Goal: Task Accomplishment & Management: Use online tool/utility

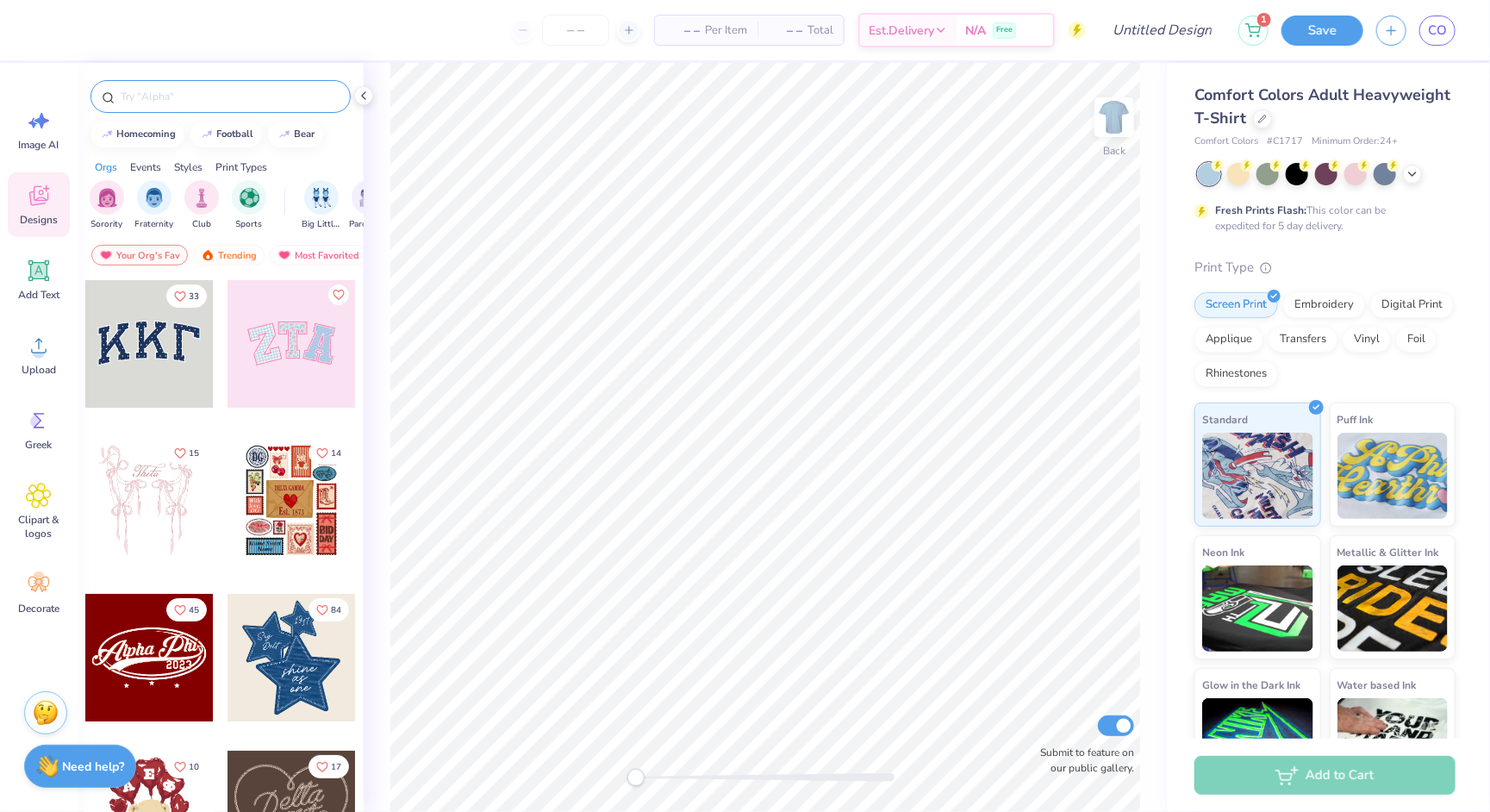
click at [196, 106] on div at bounding box center [221, 97] width 260 height 33
click at [181, 100] on input "text" at bounding box center [229, 97] width 221 height 17
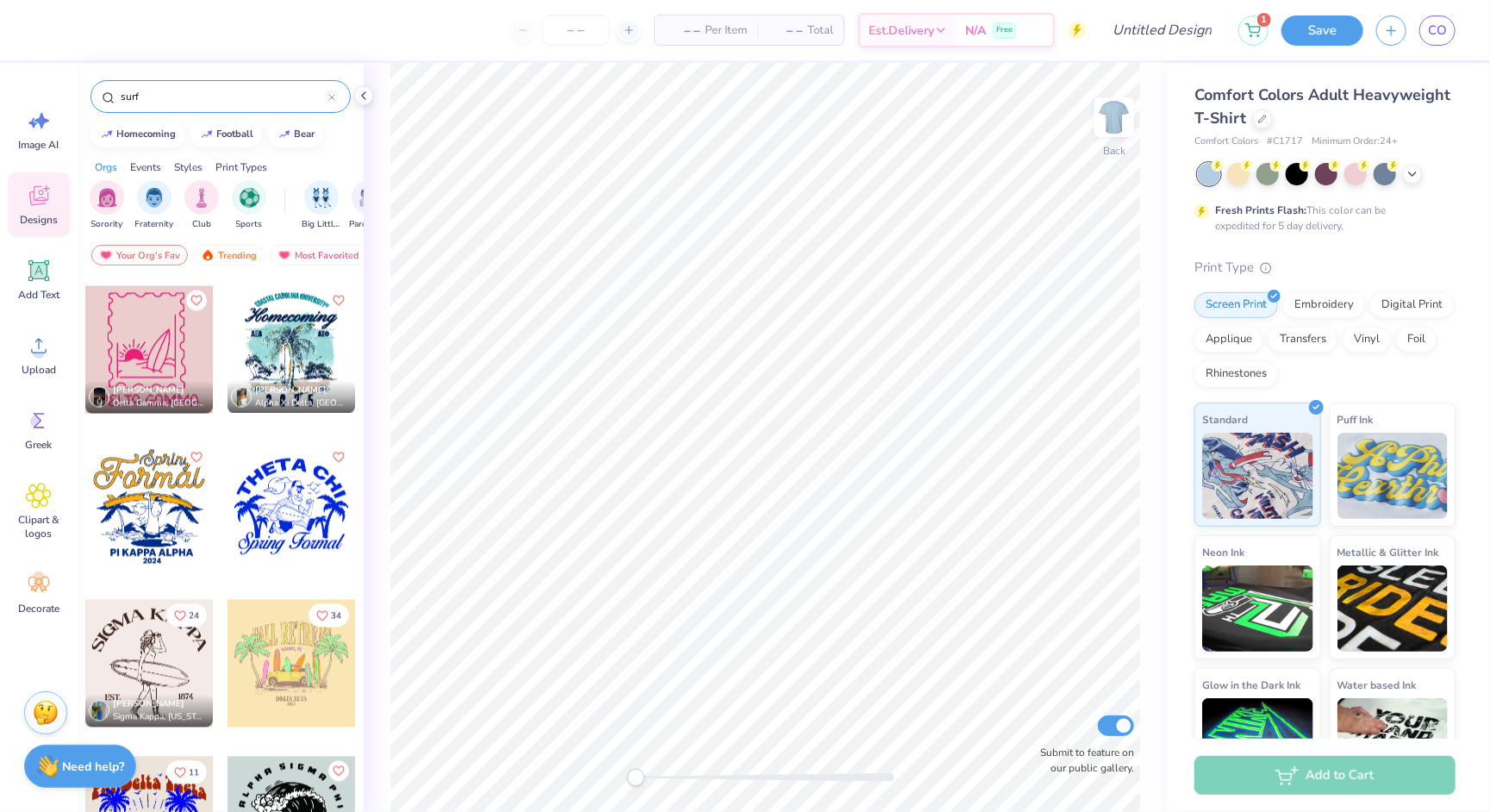
scroll to position [2057, 0]
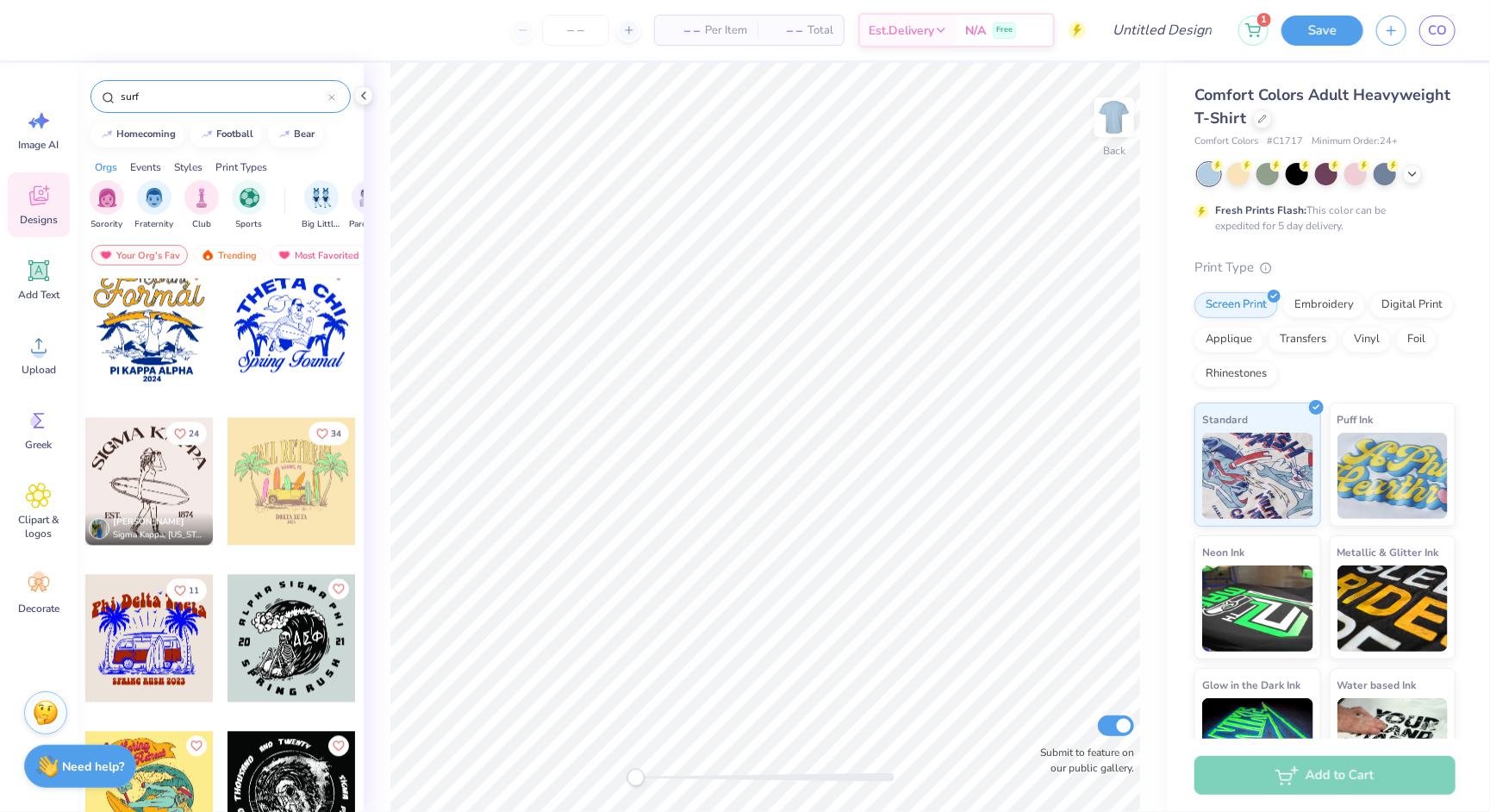
type input "surf"
click at [145, 508] on div at bounding box center [149, 481] width 127 height 127
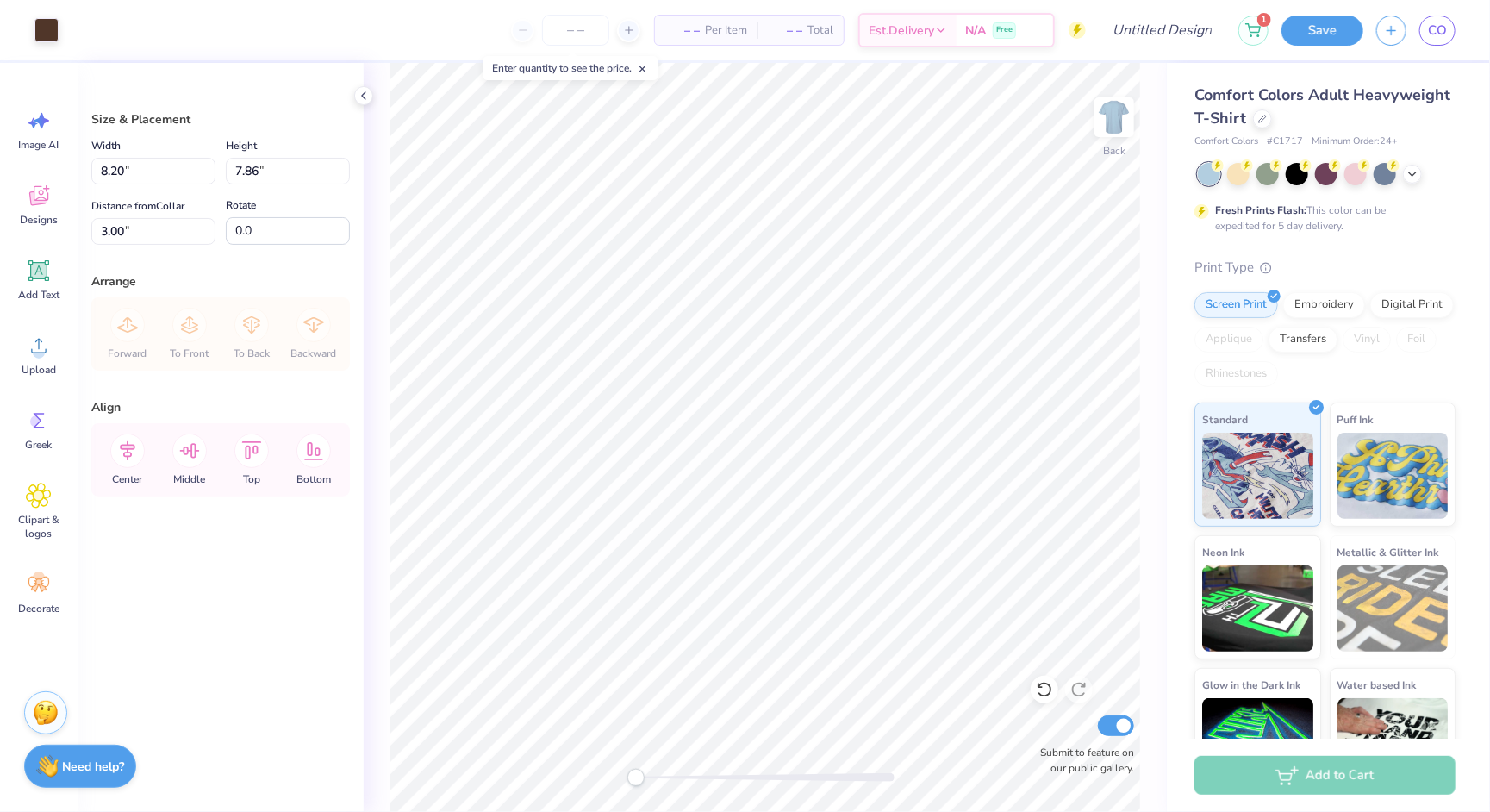
type input "10.55"
type input "10.11"
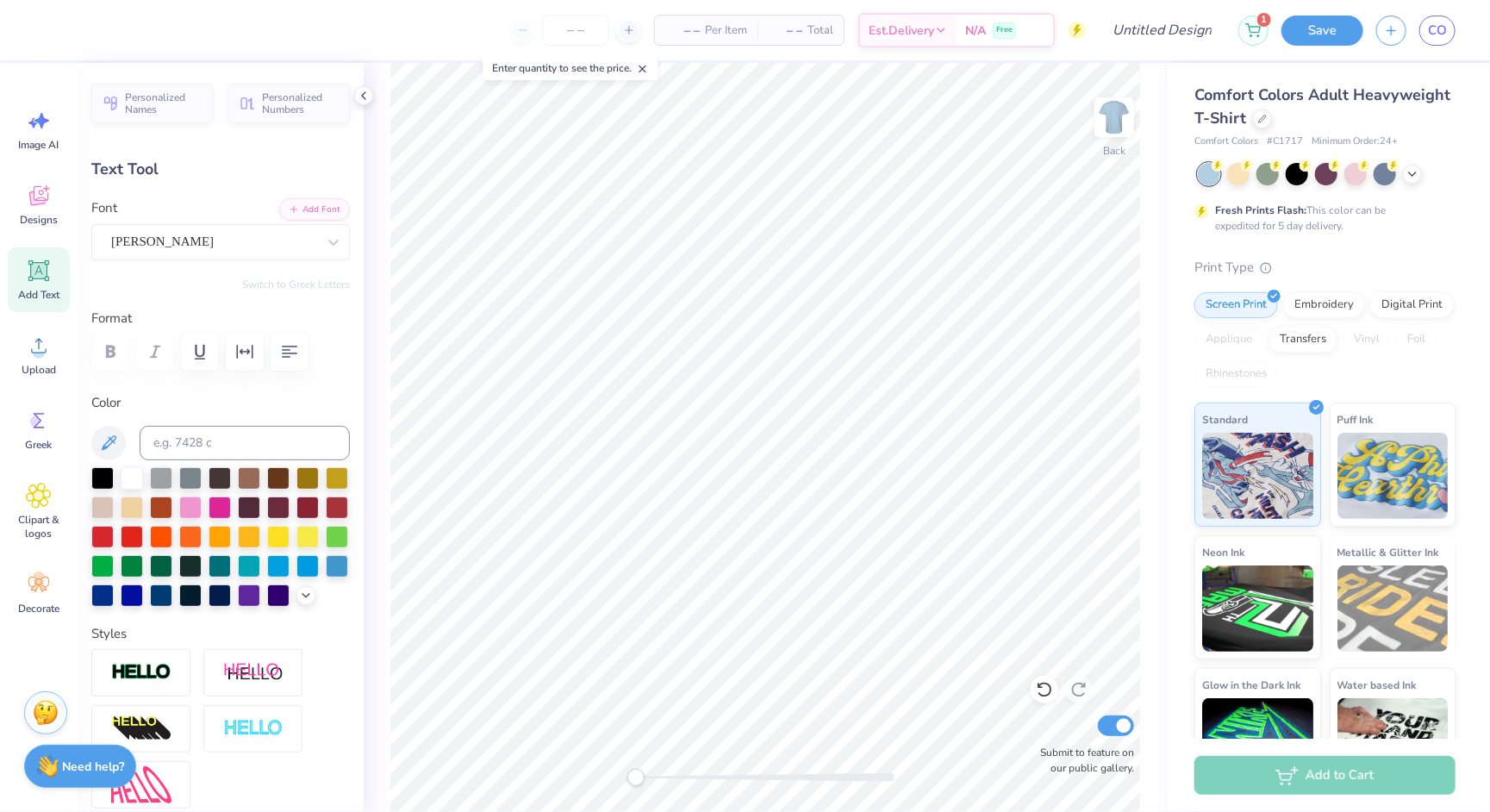
scroll to position [0, 0]
type textarea "S"
type textarea "KAPPA DELTA"
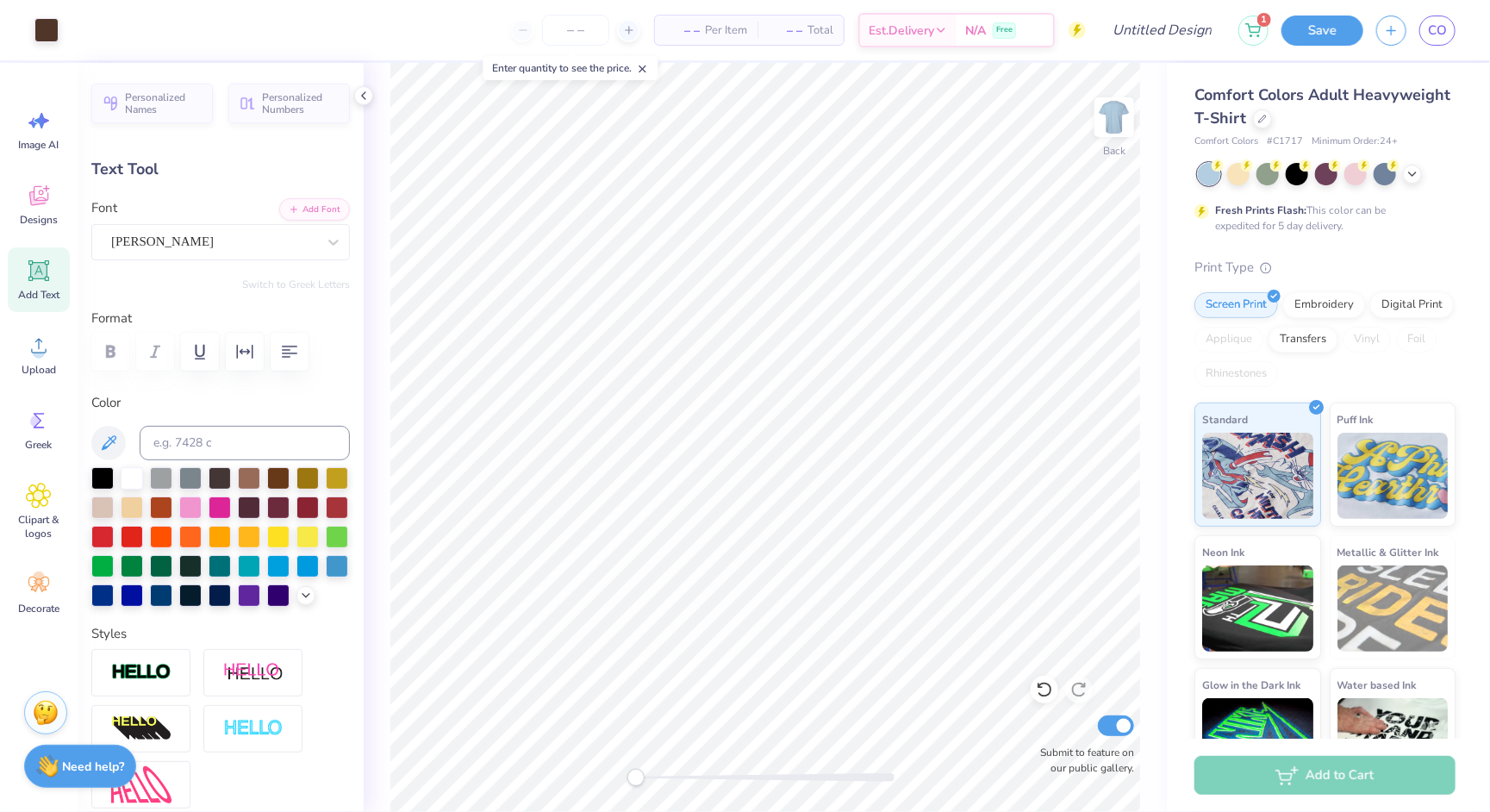
type input "10.59"
type input "3.98"
type input "3.83"
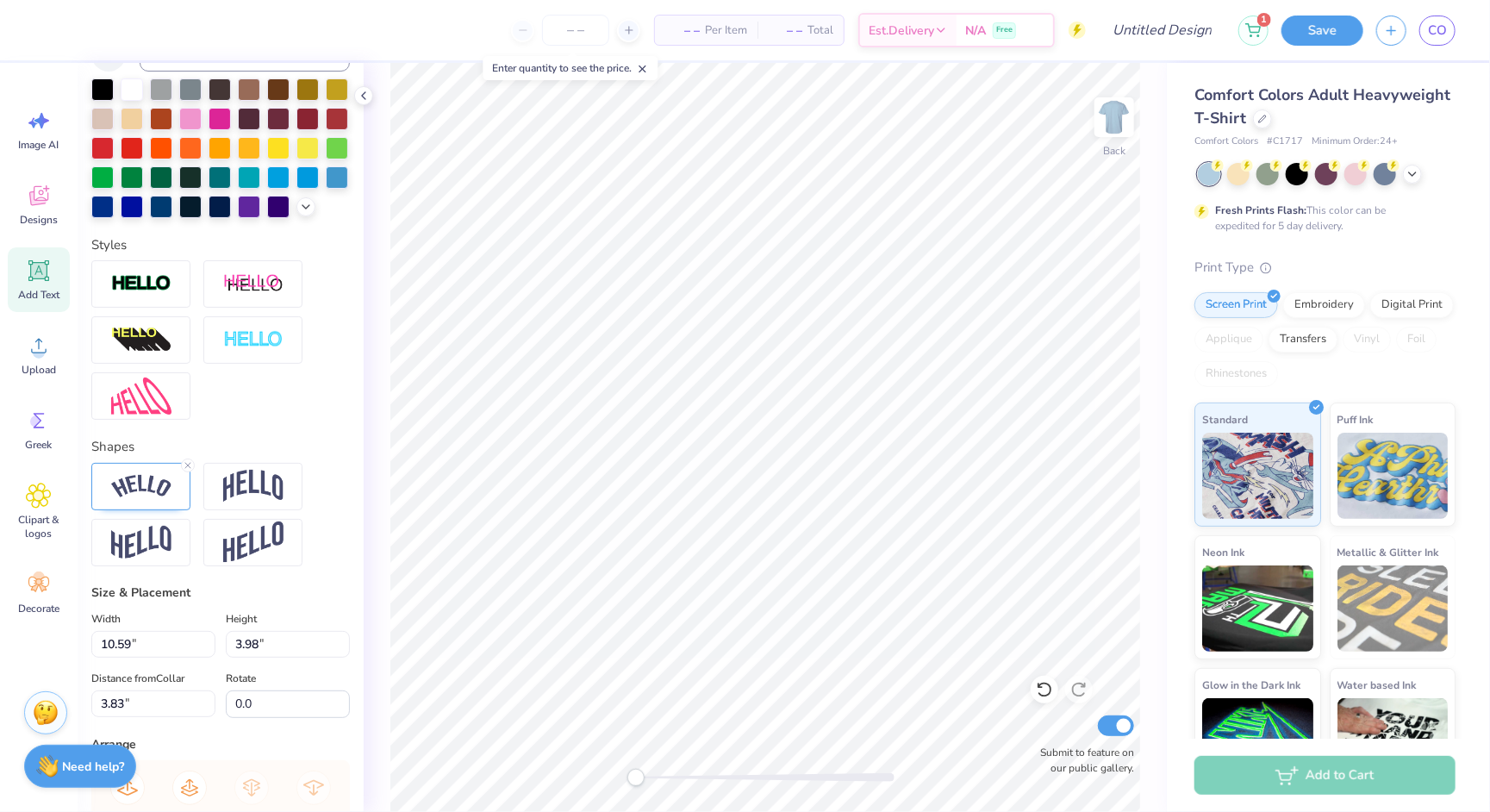
scroll to position [389, 0]
click at [125, 474] on img at bounding box center [140, 486] width 60 height 24
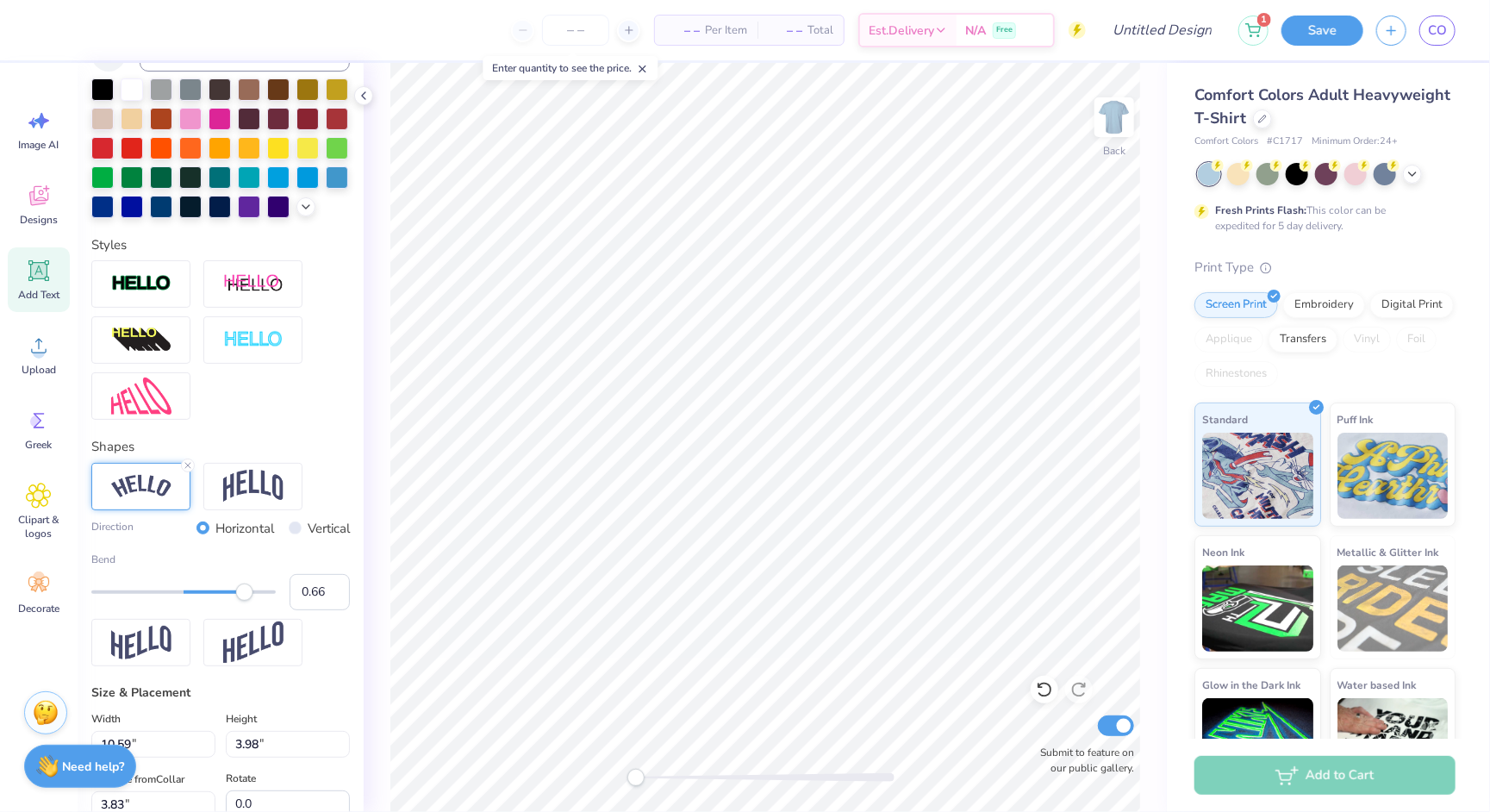
type input "0.65"
click at [244, 590] on div at bounding box center [183, 592] width 184 height 3
type input "0.51"
click at [231, 590] on div at bounding box center [183, 592] width 184 height 3
type input "10.00"
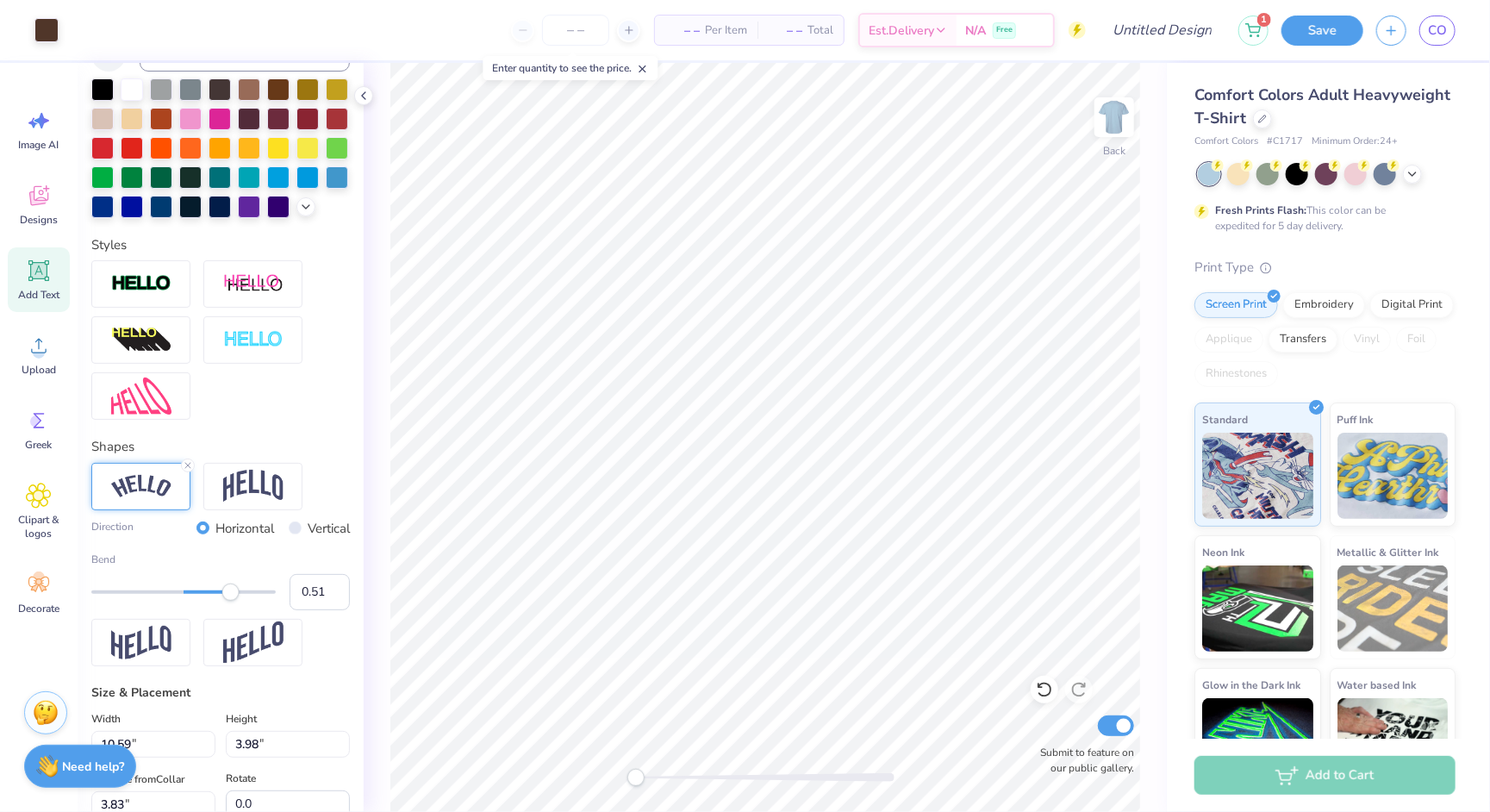
type input "2.33"
type input "3.64"
type input "11.30"
type input "2.63"
type input "1.44"
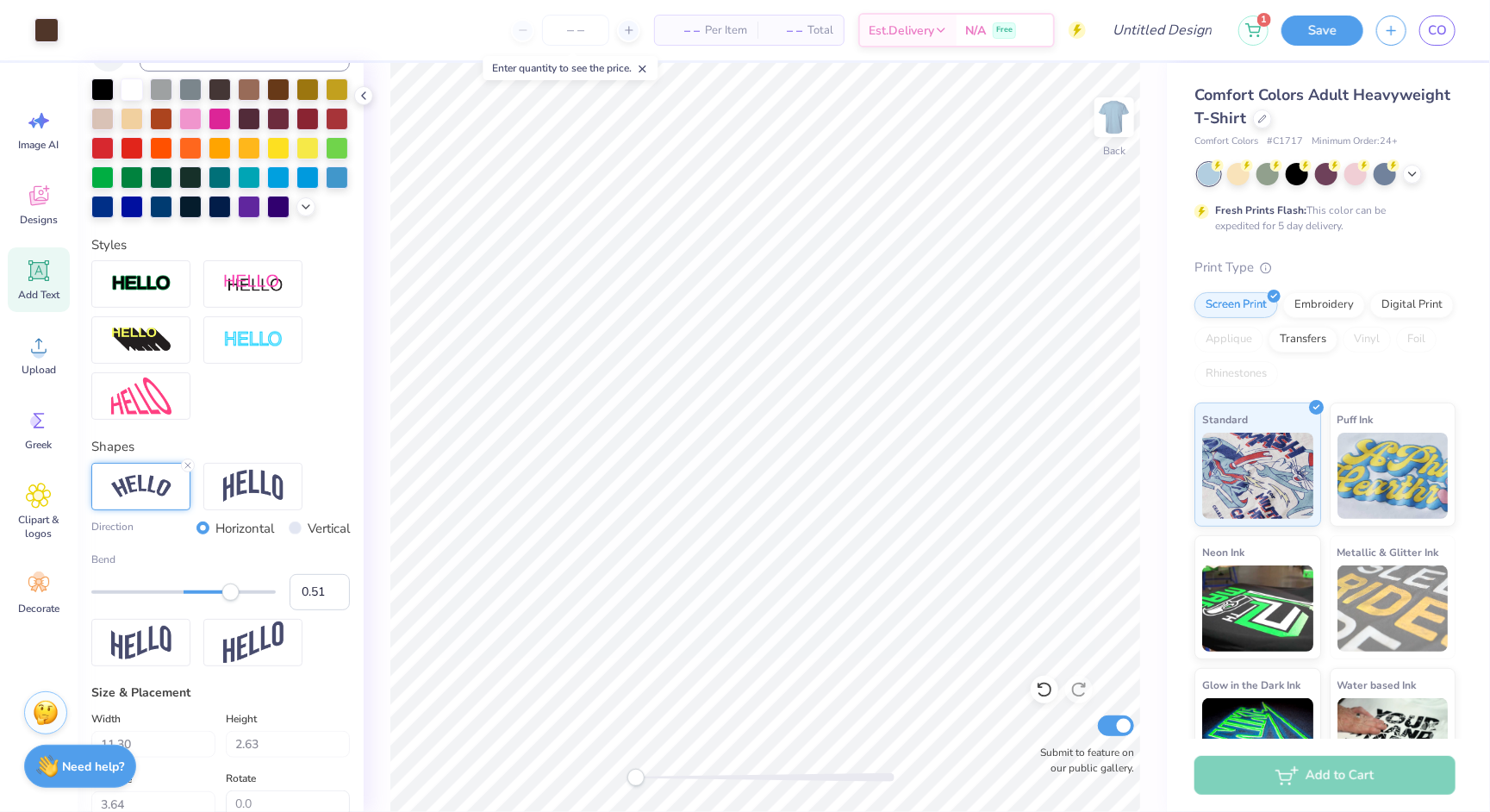
type input "0.54"
type input "11.73"
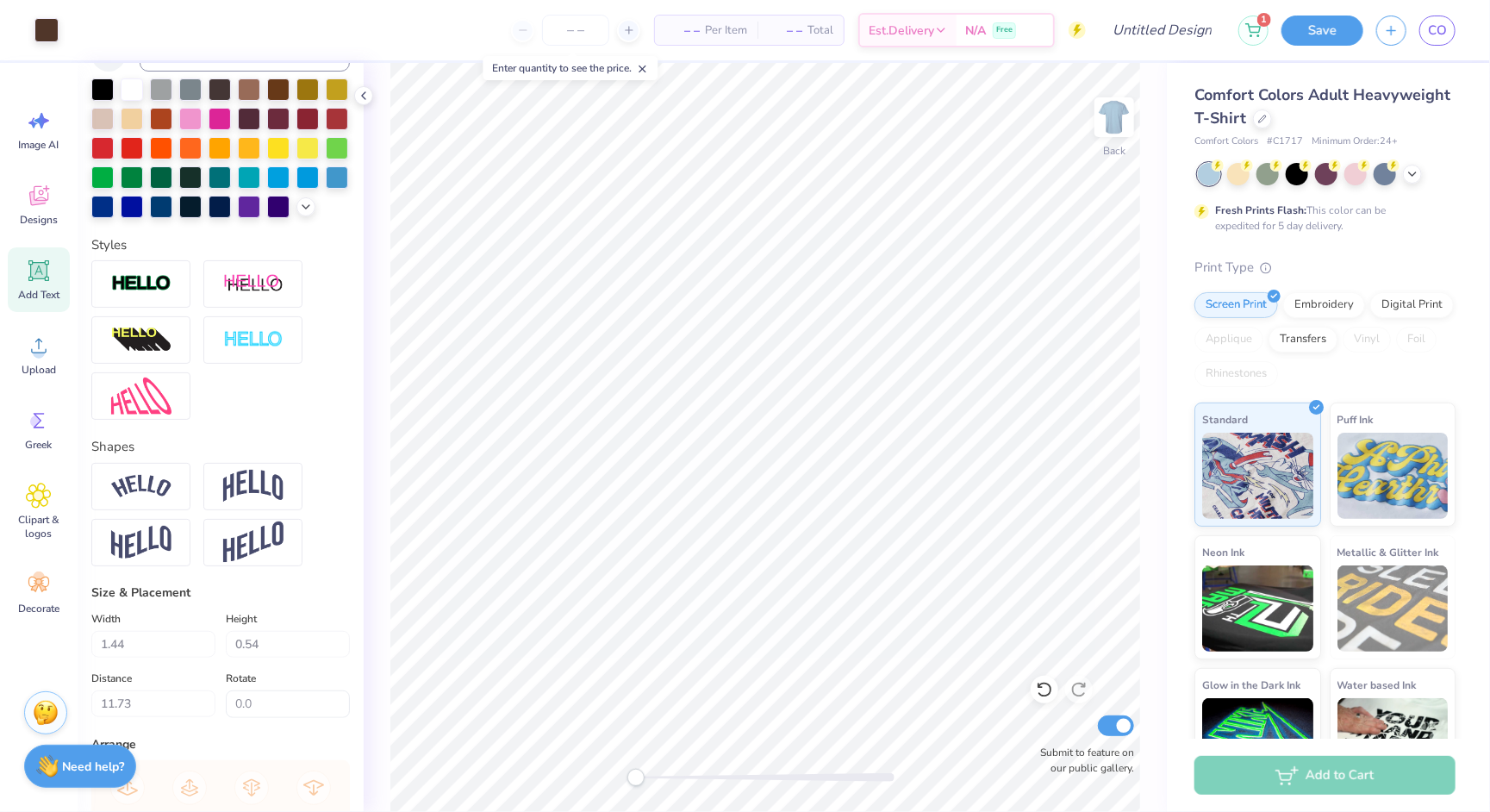
type input "1.34"
type input "11.64"
type textarea "S"
type textarea "surf school"
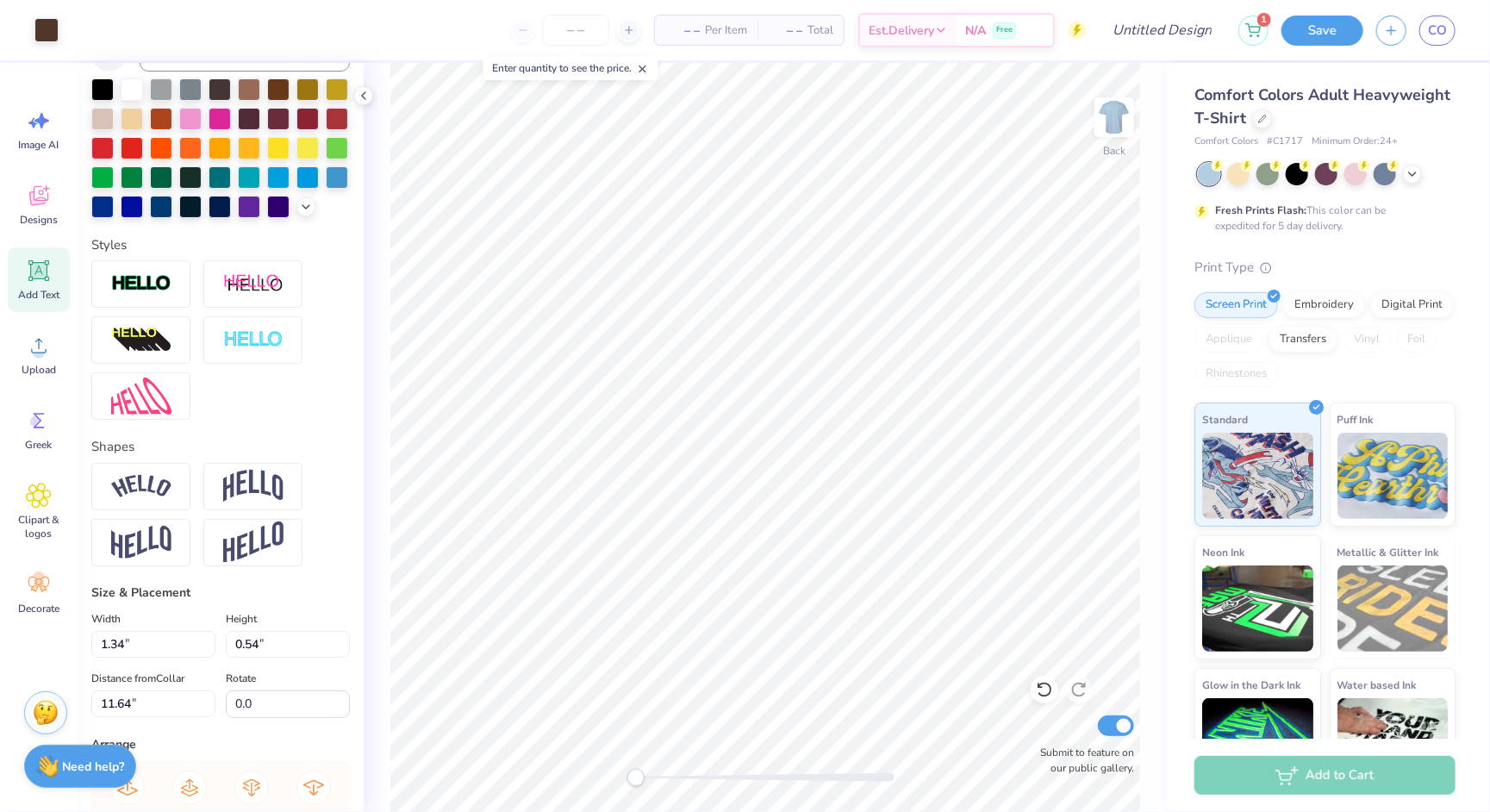
type input "3.67"
type input "0.58"
type input "14.44"
type textarea "s"
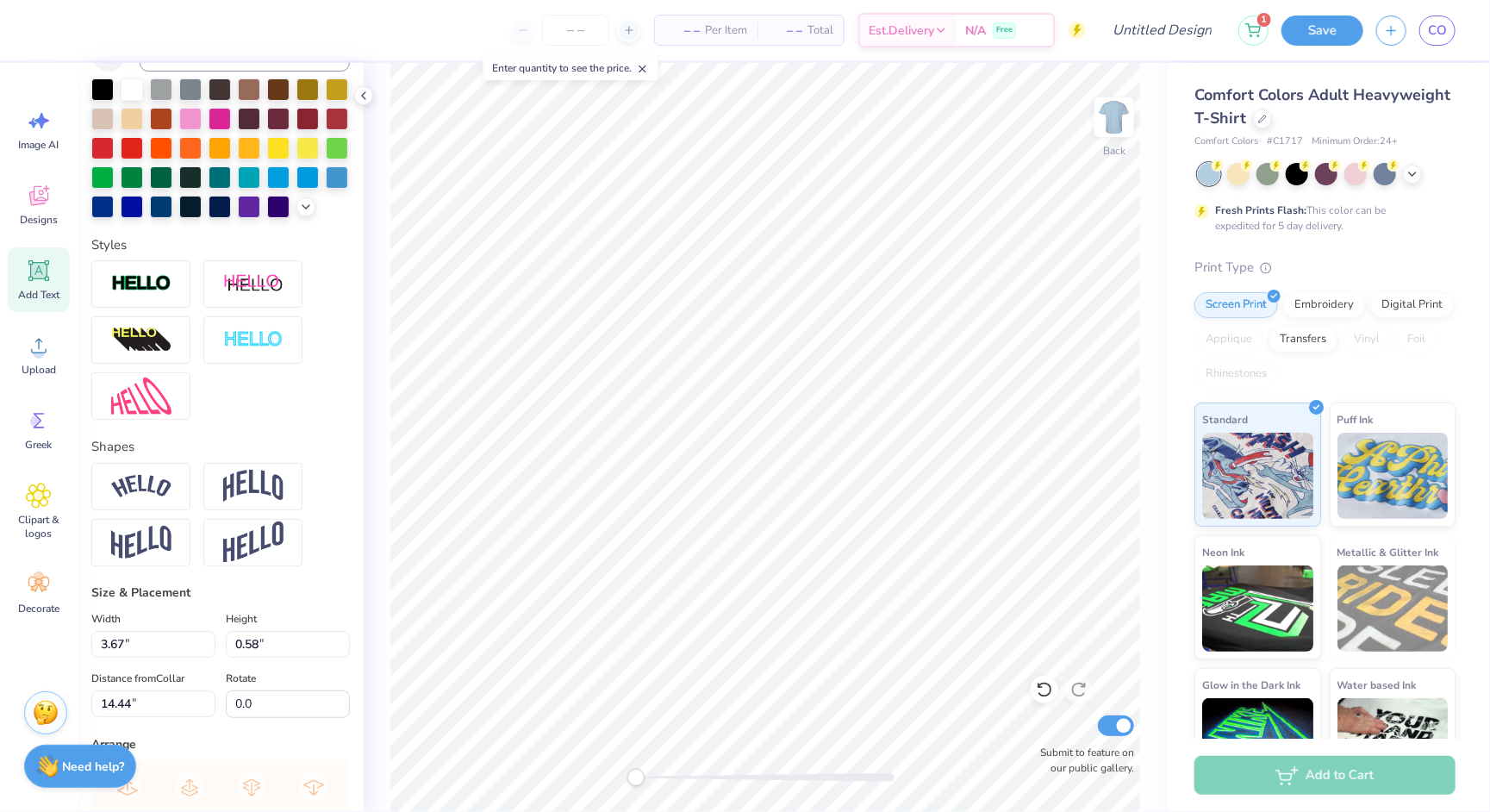
type textarea "2025"
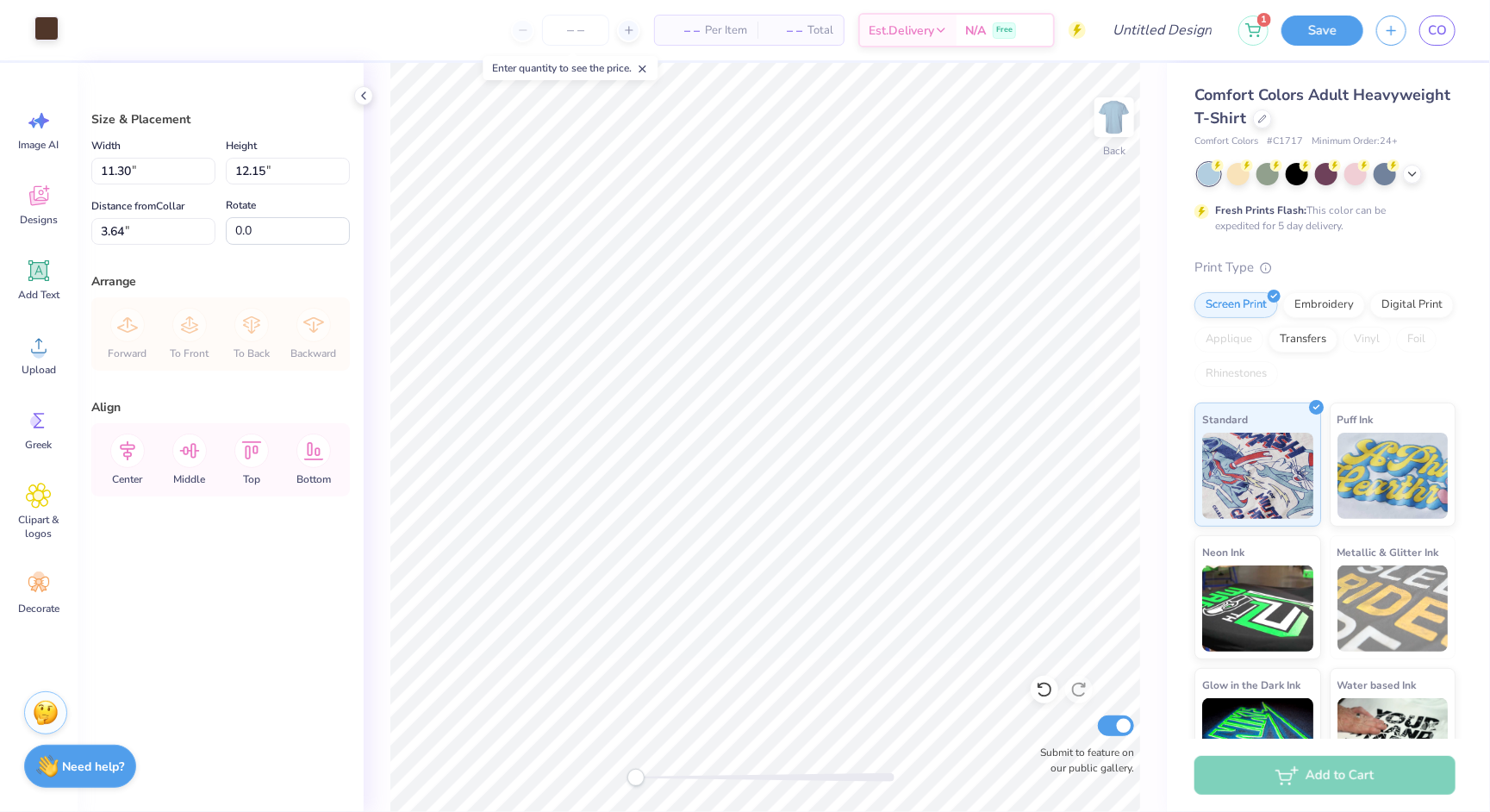
click at [55, 25] on div at bounding box center [47, 29] width 24 height 24
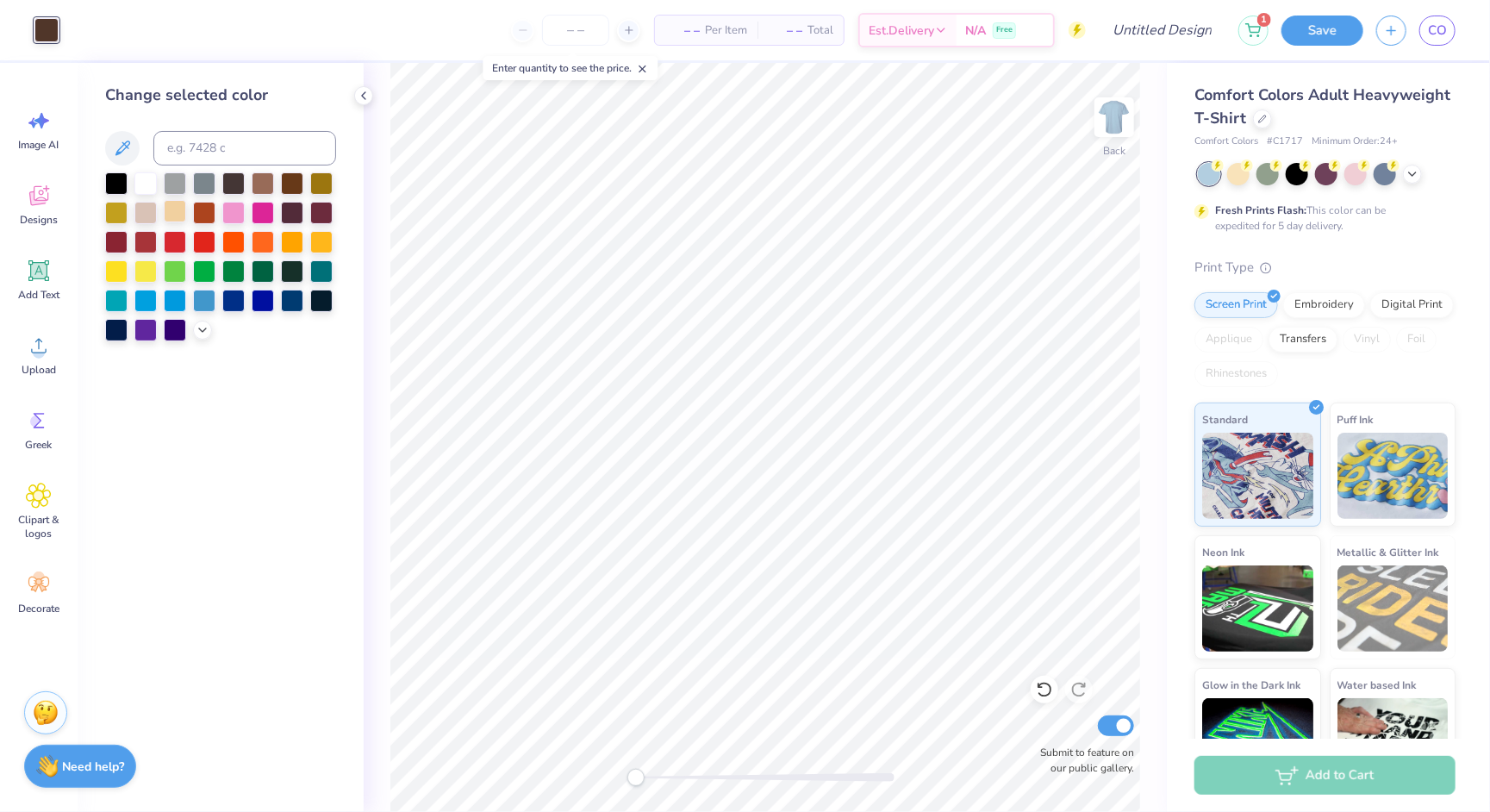
click at [168, 213] on div at bounding box center [175, 211] width 23 height 23
click at [202, 334] on icon at bounding box center [202, 329] width 14 height 14
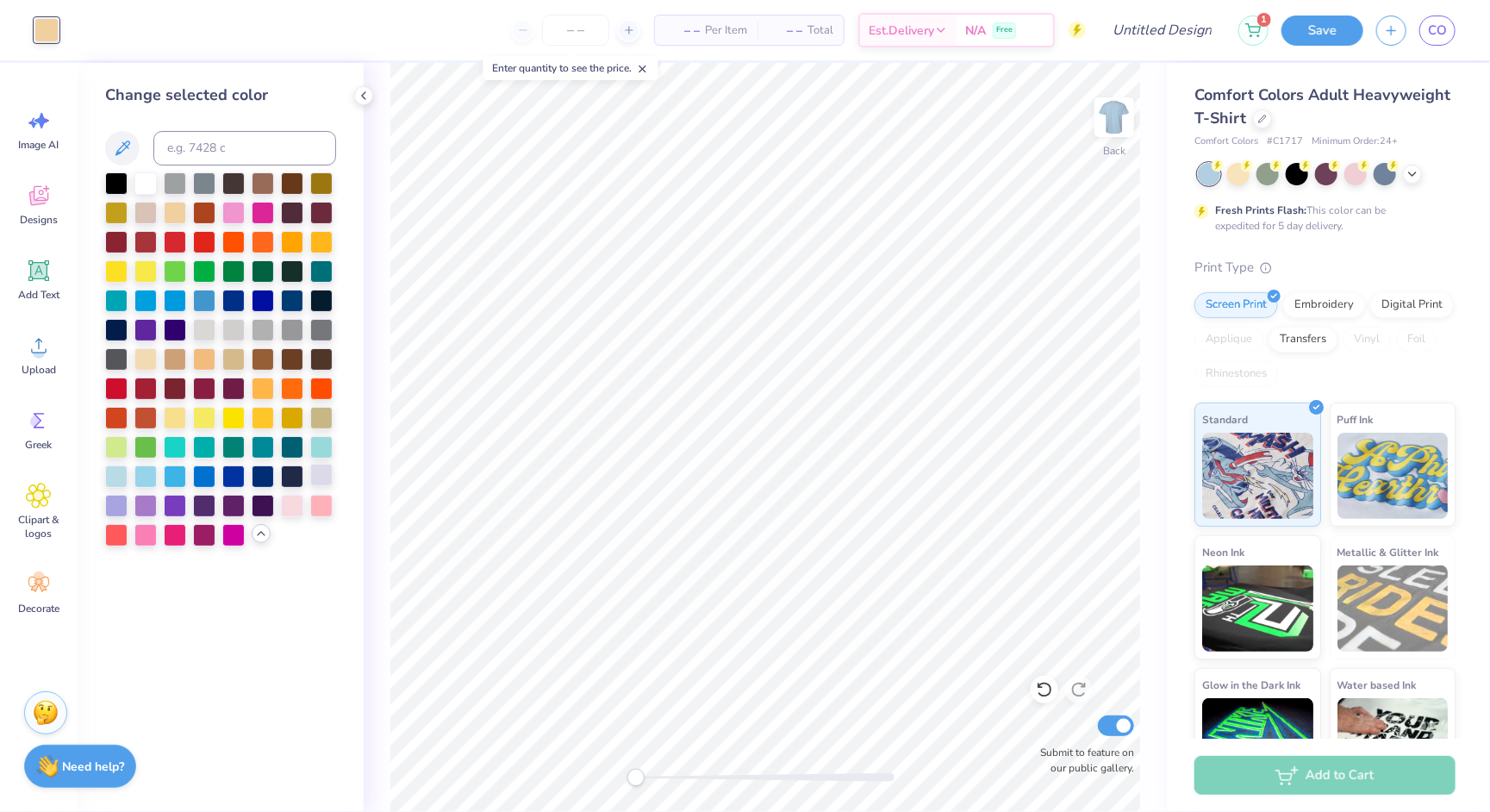
click at [319, 481] on div at bounding box center [322, 475] width 23 height 23
click at [297, 501] on div at bounding box center [292, 504] width 23 height 23
click at [150, 358] on div at bounding box center [146, 358] width 23 height 23
click at [119, 473] on div at bounding box center [117, 475] width 23 height 23
click at [151, 181] on div at bounding box center [146, 182] width 23 height 23
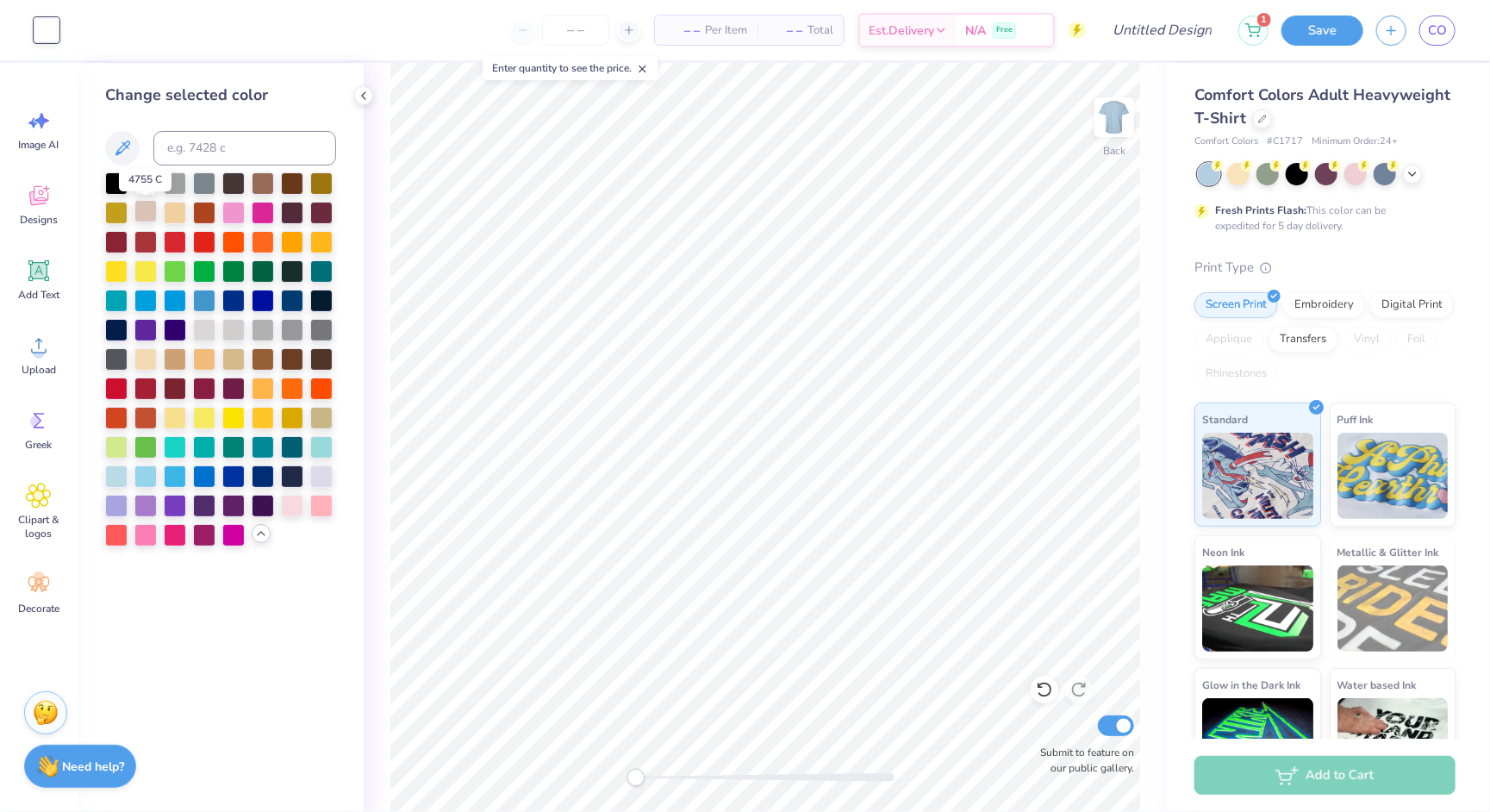
click at [148, 216] on div at bounding box center [146, 211] width 23 height 23
click at [147, 188] on div at bounding box center [146, 182] width 23 height 23
click at [147, 214] on div at bounding box center [146, 211] width 23 height 23
click at [203, 151] on input at bounding box center [244, 148] width 182 height 35
click at [220, 153] on input "4753c" at bounding box center [244, 148] width 182 height 35
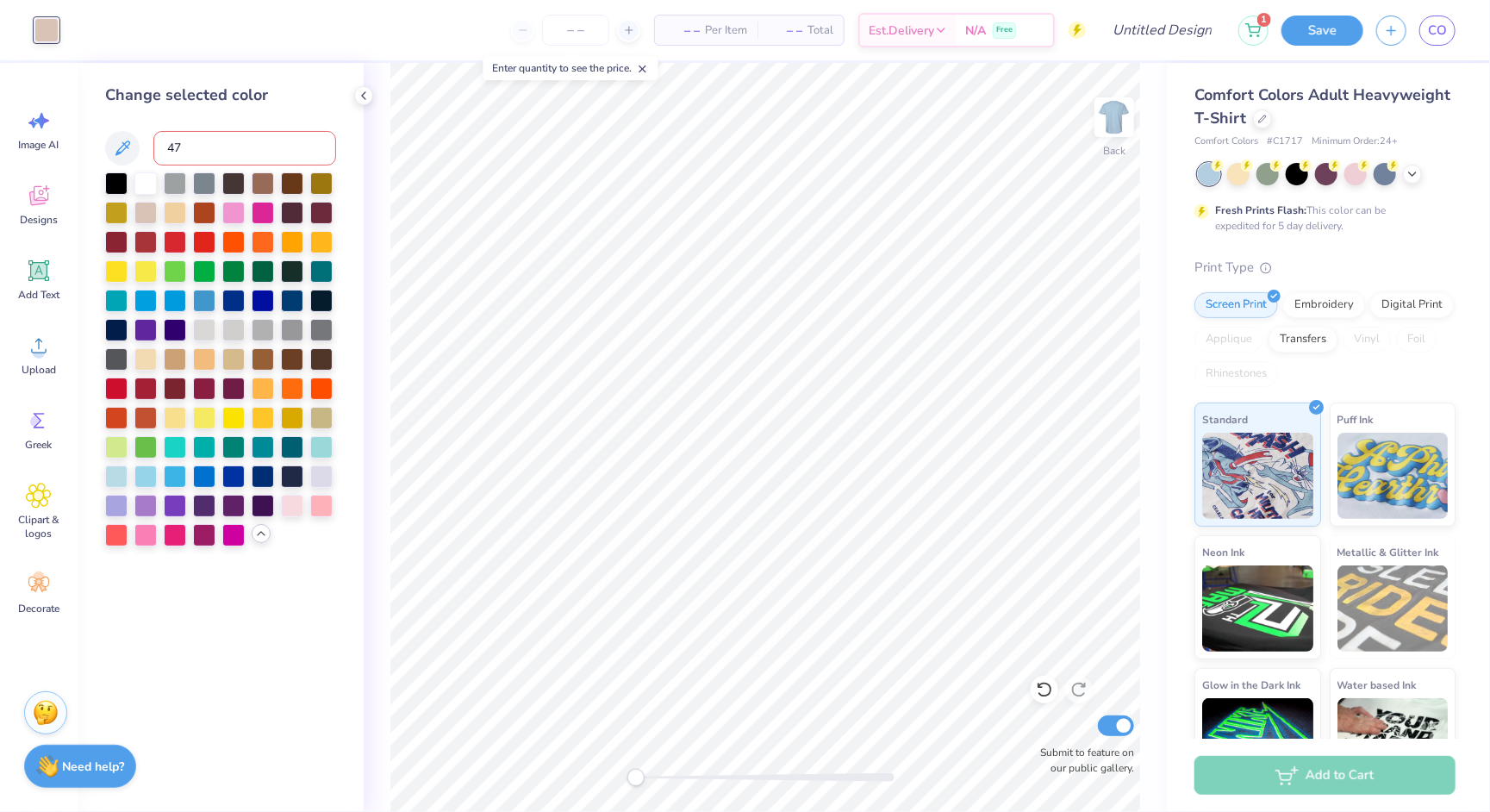
type input "4"
type input "4755"
type input "4"
click at [209, 331] on div at bounding box center [204, 329] width 23 height 23
click at [230, 335] on div at bounding box center [234, 329] width 23 height 23
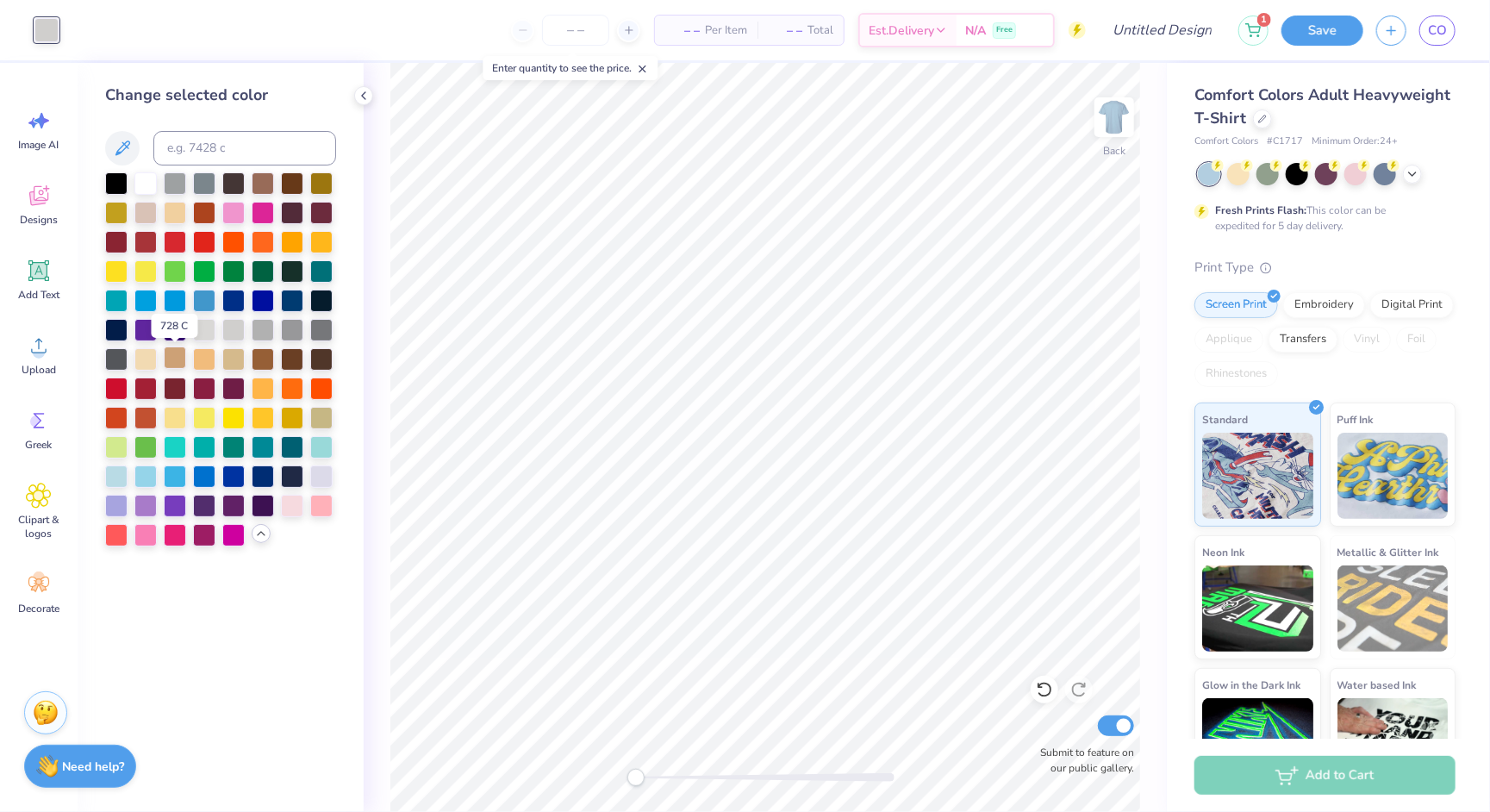
click at [180, 365] on div at bounding box center [175, 358] width 23 height 23
click at [199, 365] on div at bounding box center [204, 358] width 23 height 23
click at [236, 369] on div at bounding box center [234, 358] width 23 height 23
click at [264, 398] on div at bounding box center [263, 387] width 23 height 23
click at [263, 413] on div at bounding box center [263, 416] width 23 height 23
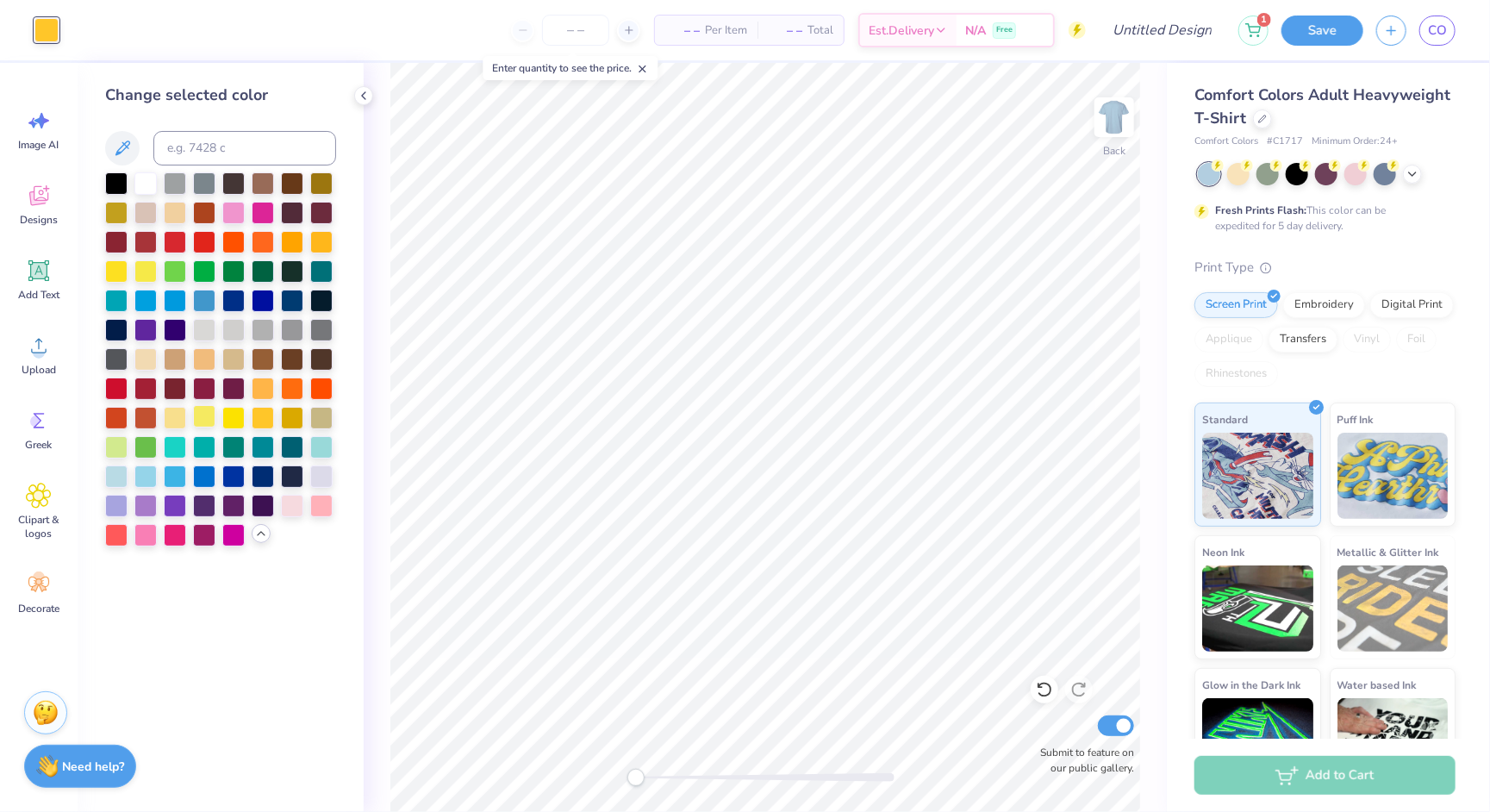
click at [215, 415] on div at bounding box center [204, 416] width 23 height 23
click at [170, 420] on div at bounding box center [175, 416] width 23 height 23
click at [235, 600] on div "Change selected color" at bounding box center [221, 437] width 286 height 749
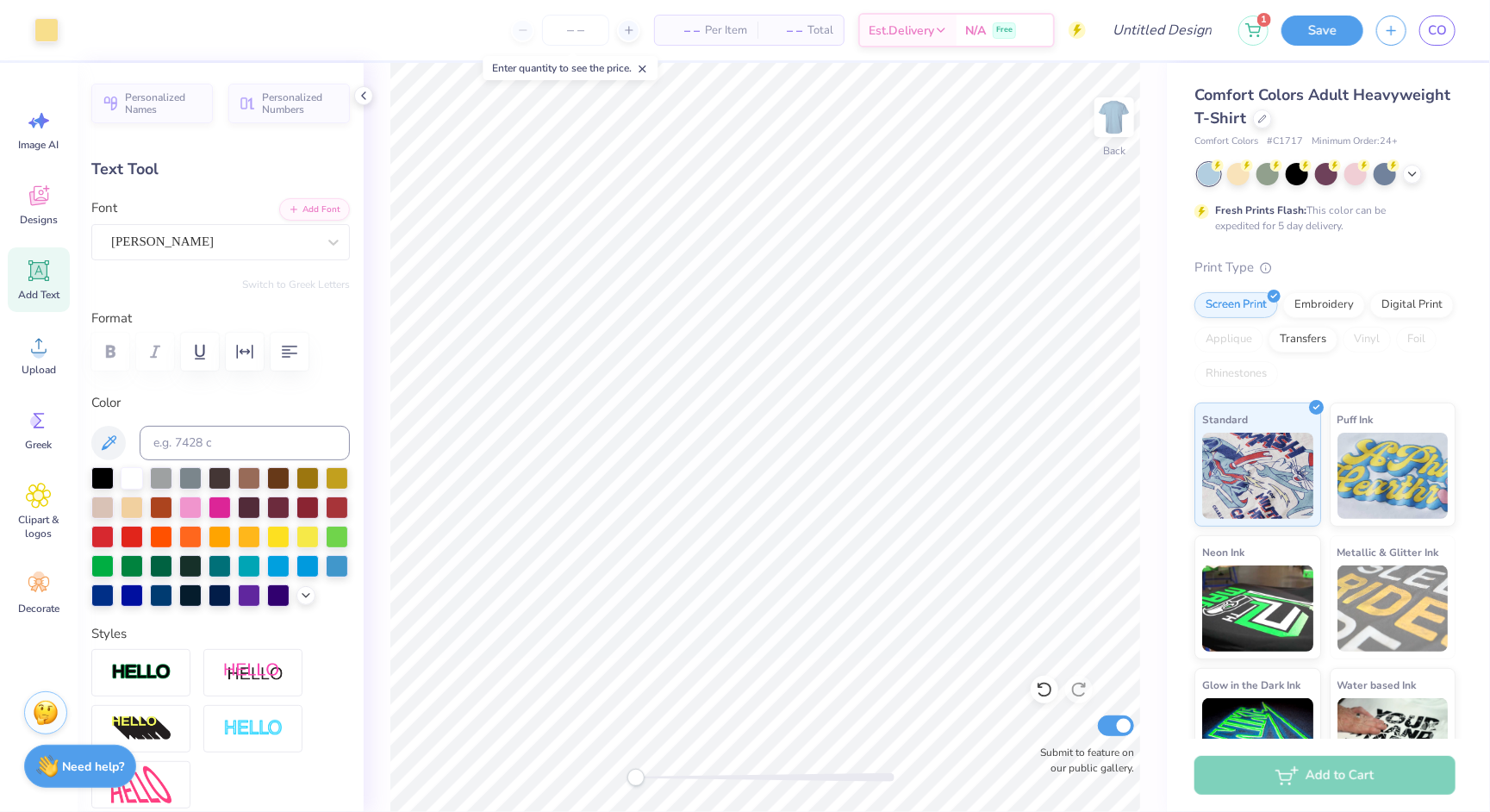
click at [40, 282] on icon at bounding box center [39, 270] width 26 height 26
type input "5.59"
type input "1.62"
type input "11.69"
click at [244, 230] on div at bounding box center [213, 242] width 205 height 24
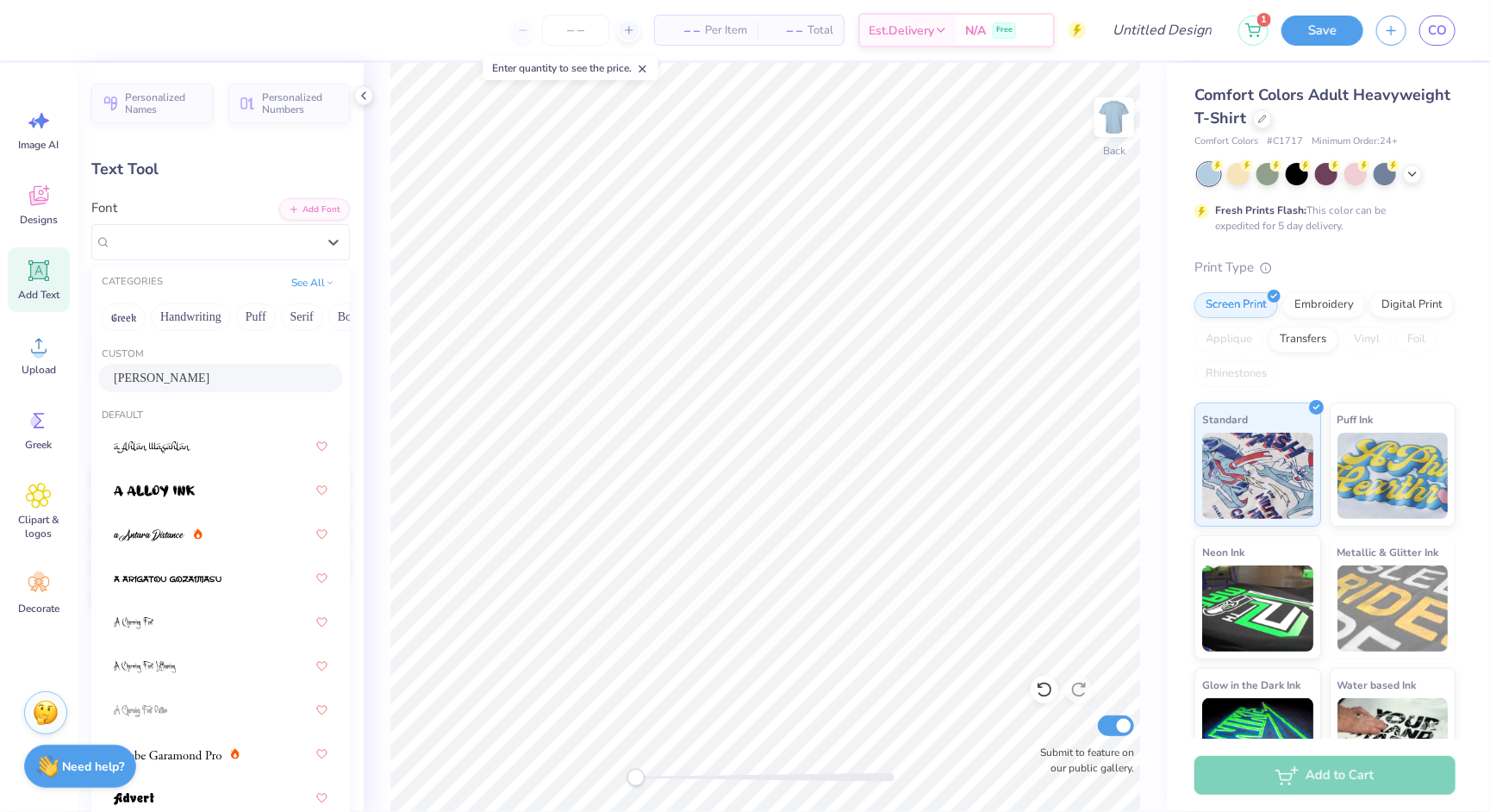
click at [194, 390] on div "[PERSON_NAME]" at bounding box center [221, 378] width 245 height 29
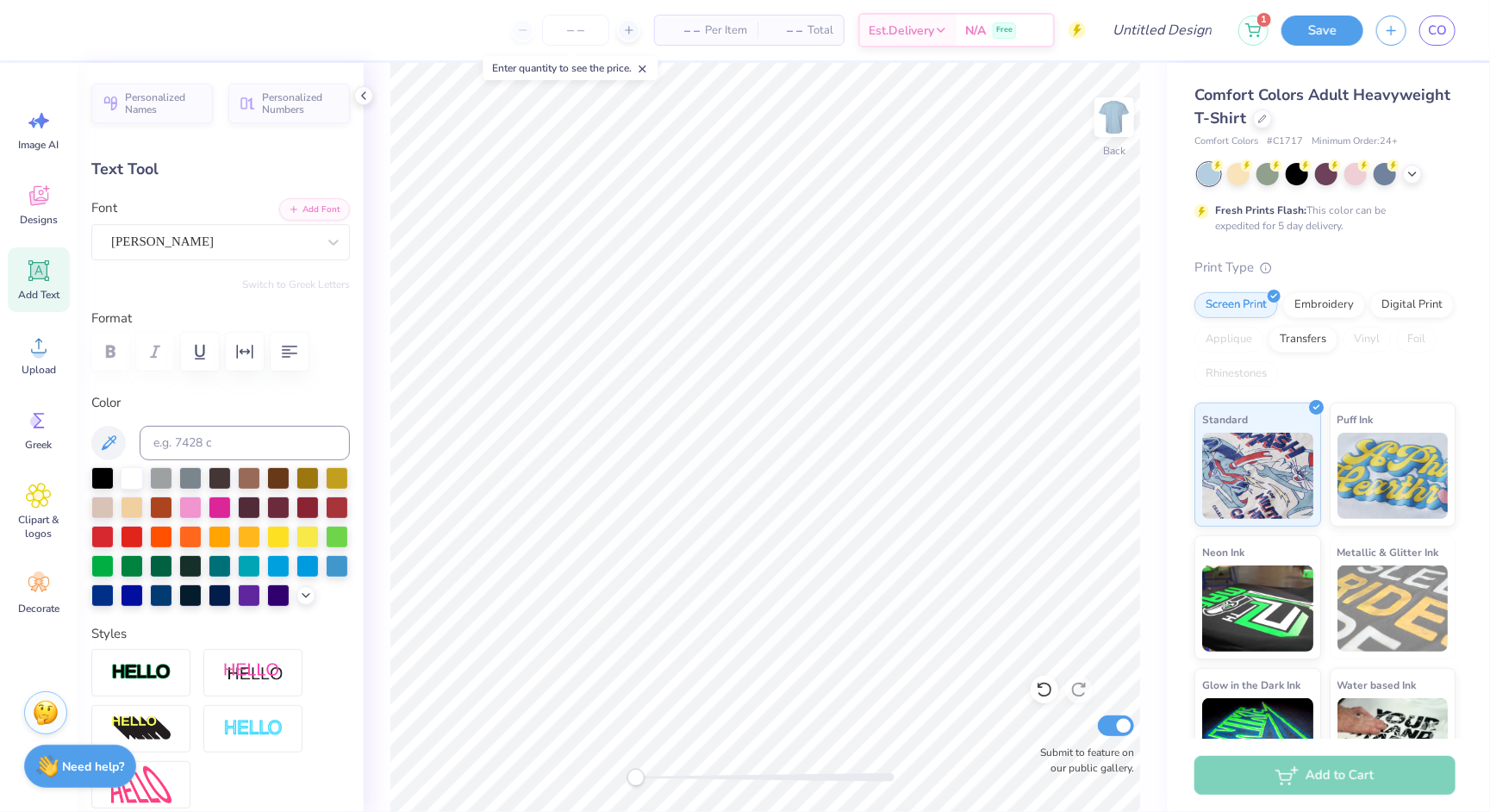
scroll to position [0, 3]
type textarea "gone surfing"
type input "12.62"
type input "2.25"
type input "11.37"
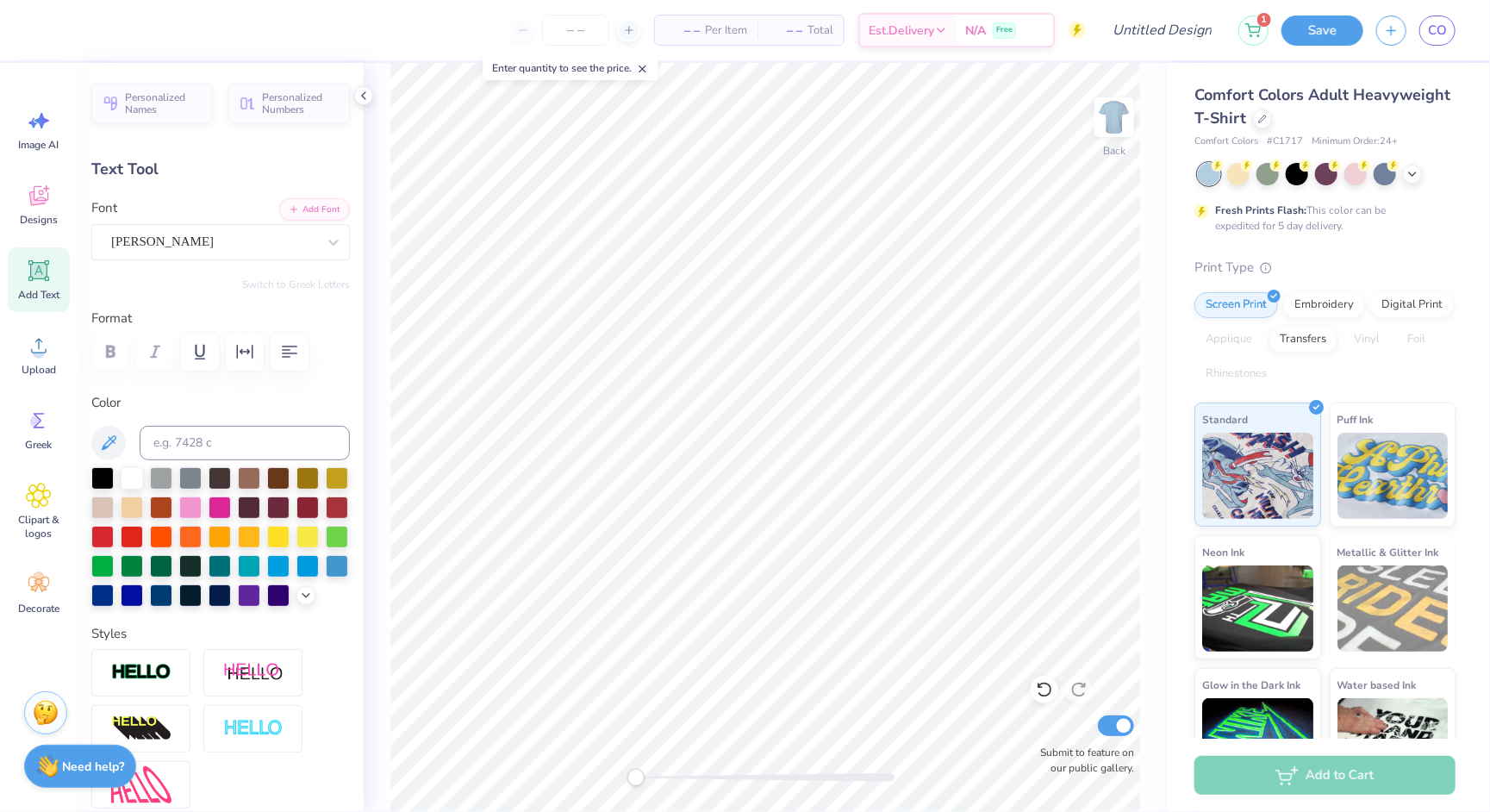
type input "6.20"
type input "1.11"
type input "12.52"
type input "4.33"
type input "0.77"
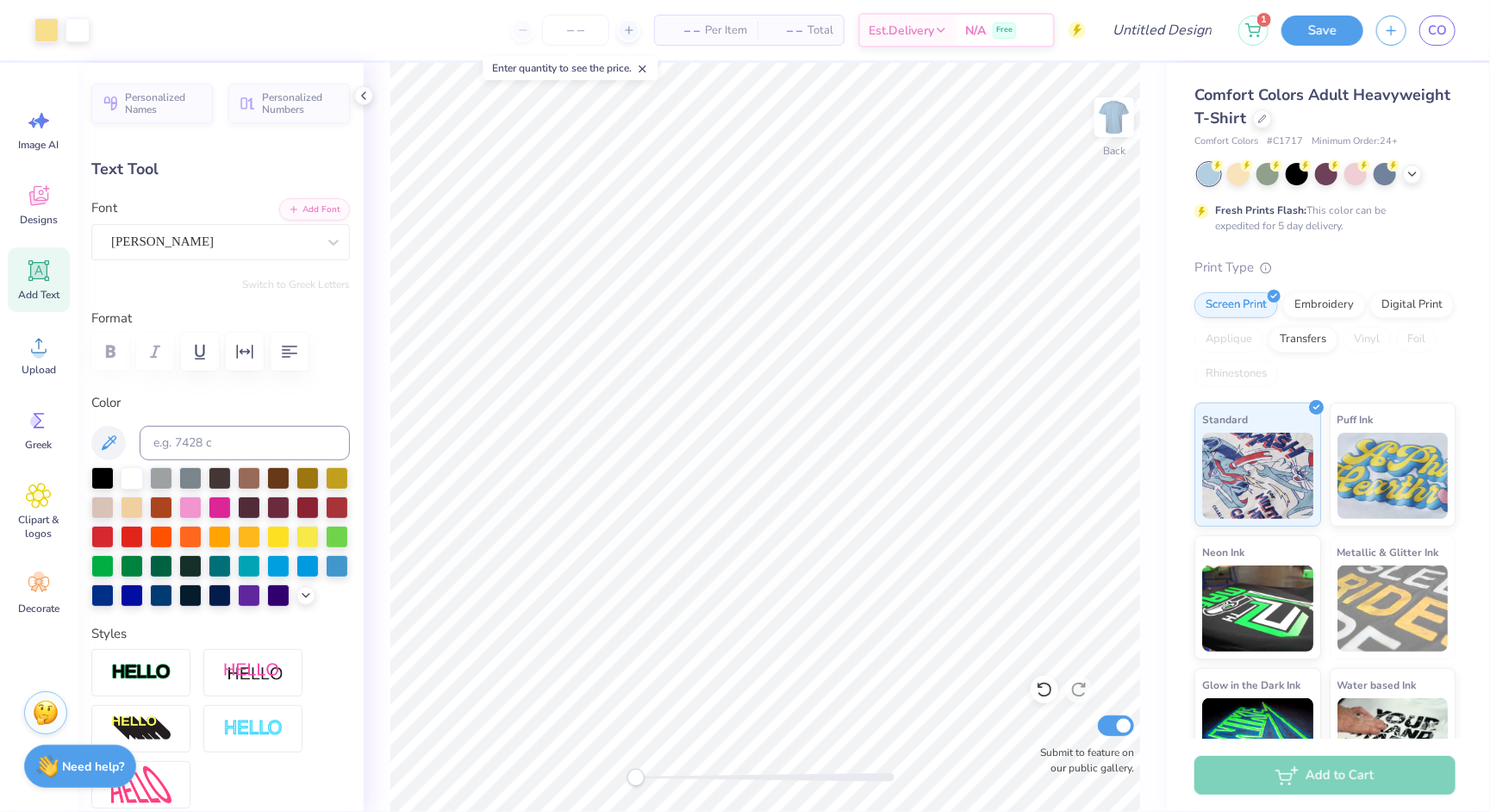
type input "14.25"
click at [302, 585] on div at bounding box center [306, 594] width 19 height 19
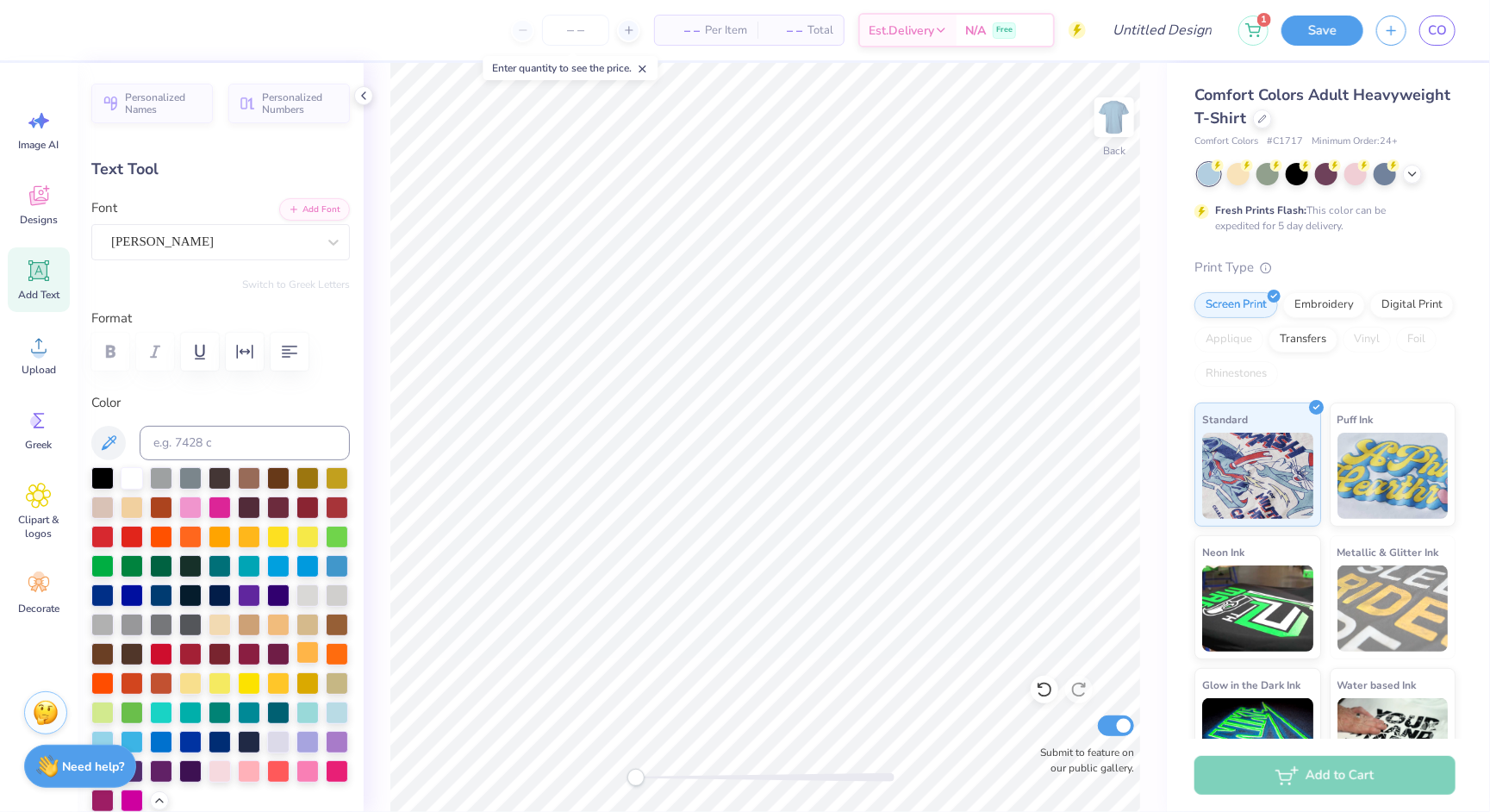
click at [303, 652] on div at bounding box center [308, 652] width 23 height 23
click at [188, 686] on div at bounding box center [191, 682] width 23 height 23
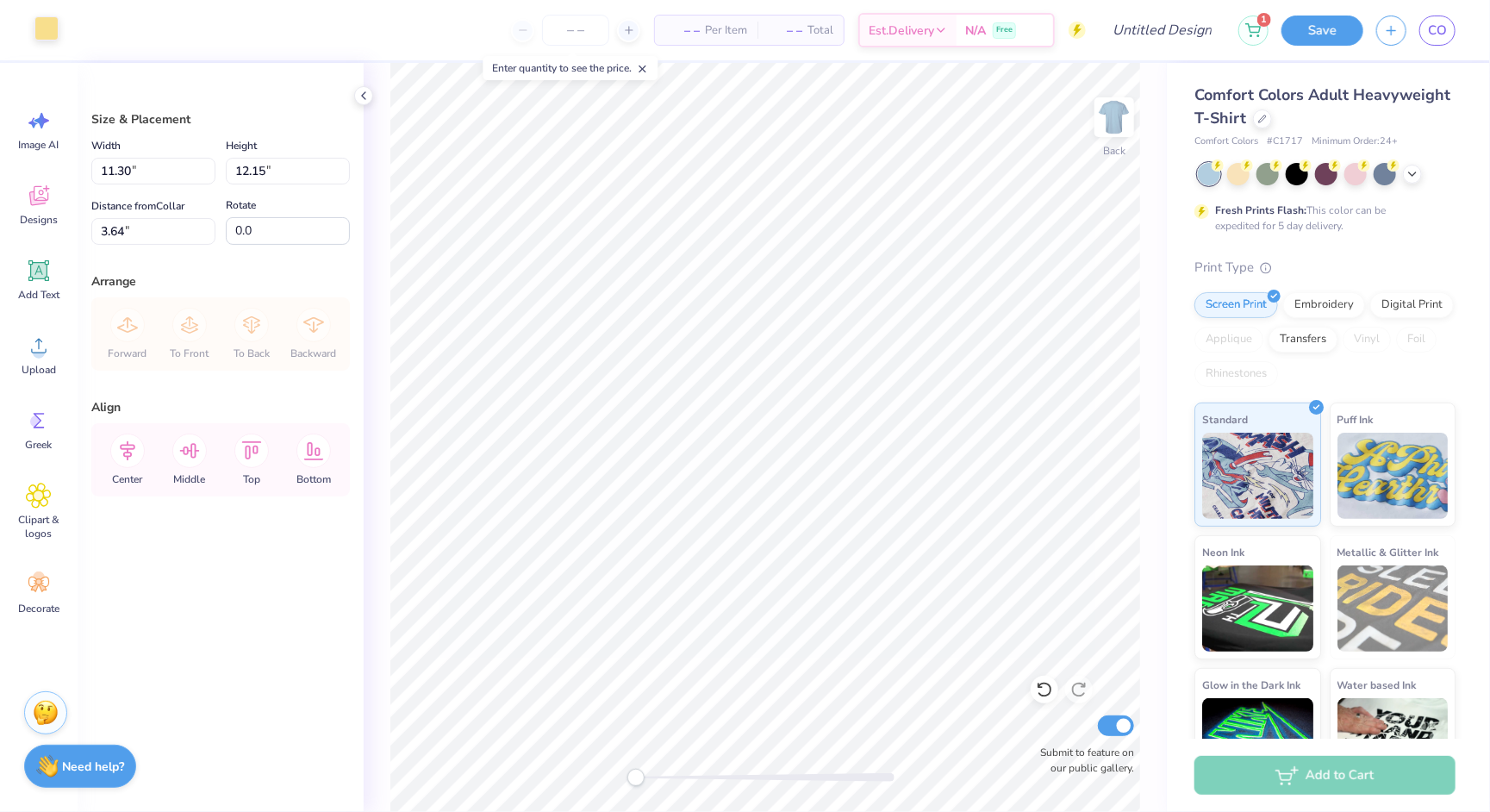
click at [41, 34] on div at bounding box center [47, 29] width 24 height 24
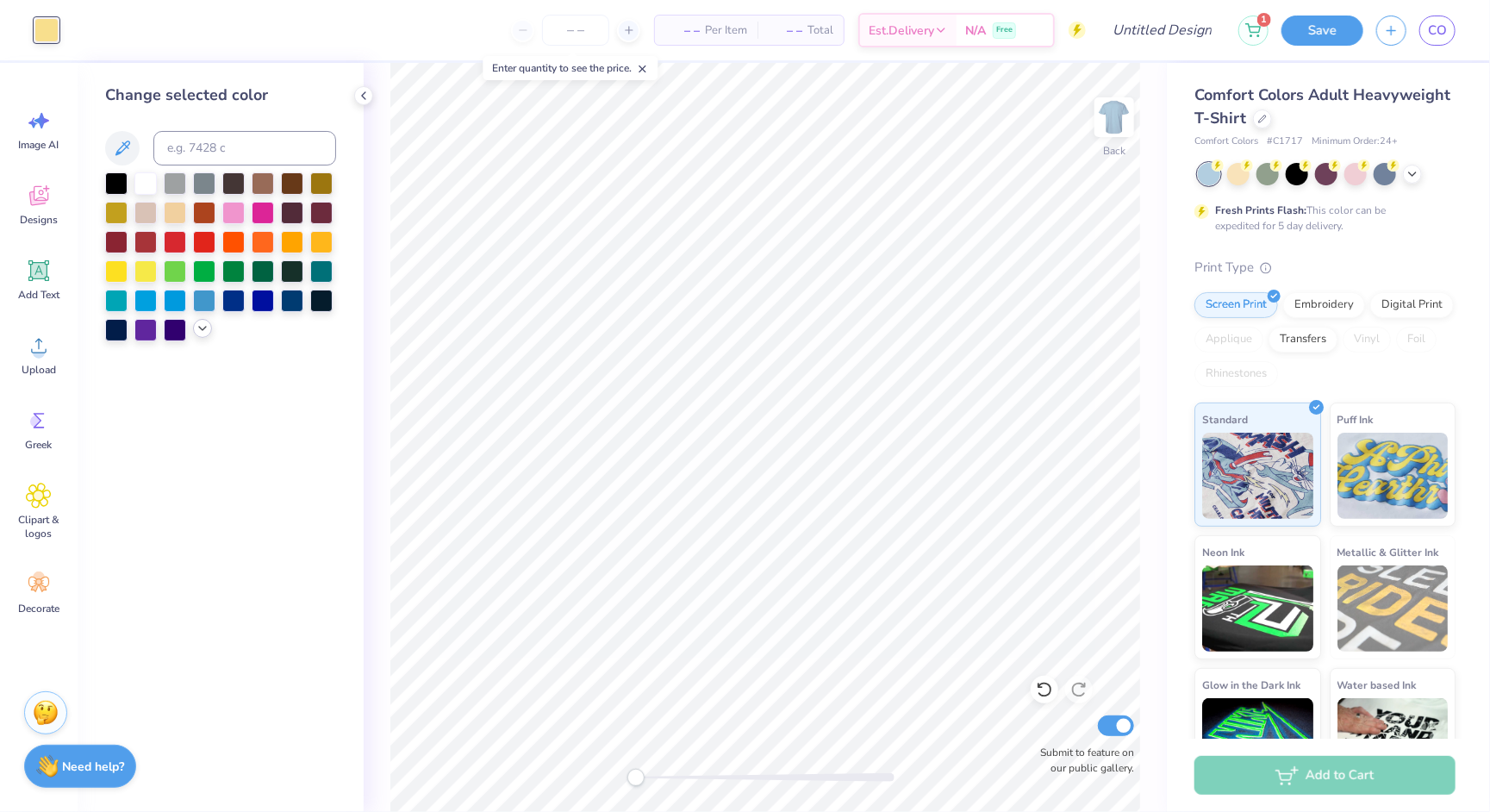
click at [196, 330] on icon at bounding box center [202, 329] width 14 height 14
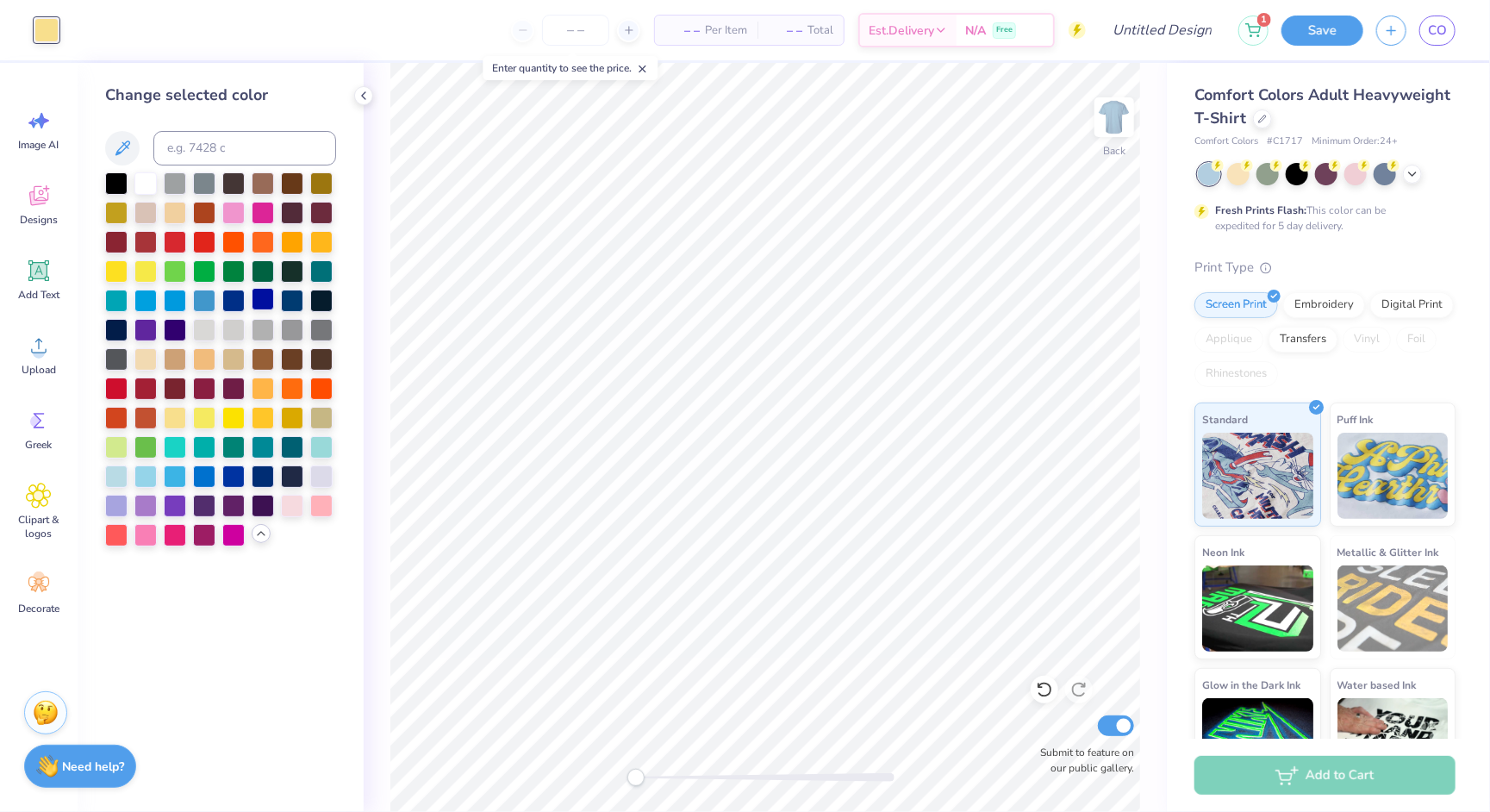
click at [260, 303] on div at bounding box center [263, 299] width 23 height 23
click at [231, 304] on div at bounding box center [234, 299] width 23 height 23
click at [286, 384] on div at bounding box center [292, 387] width 23 height 23
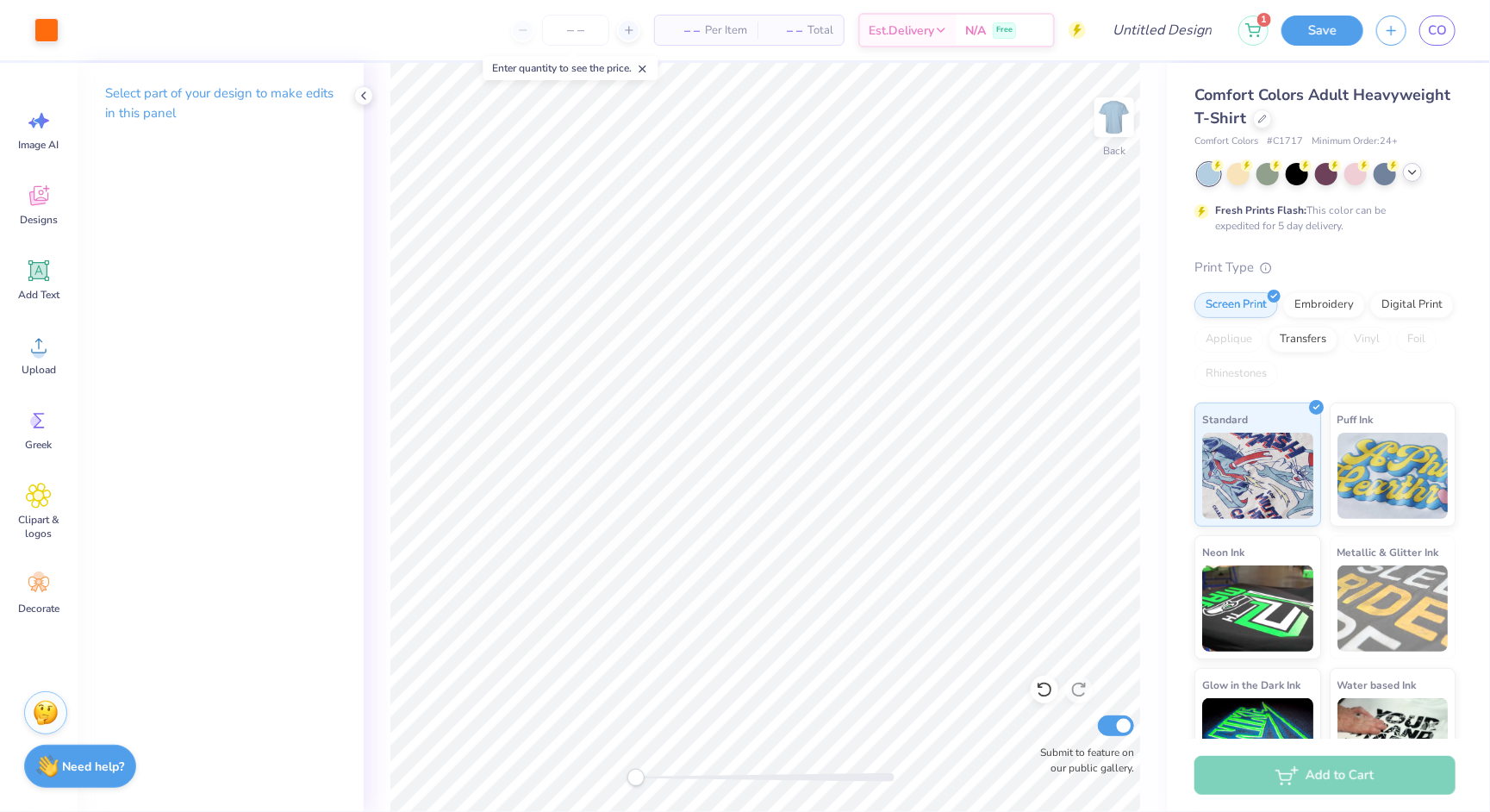
click at [1412, 174] on icon at bounding box center [1413, 173] width 14 height 14
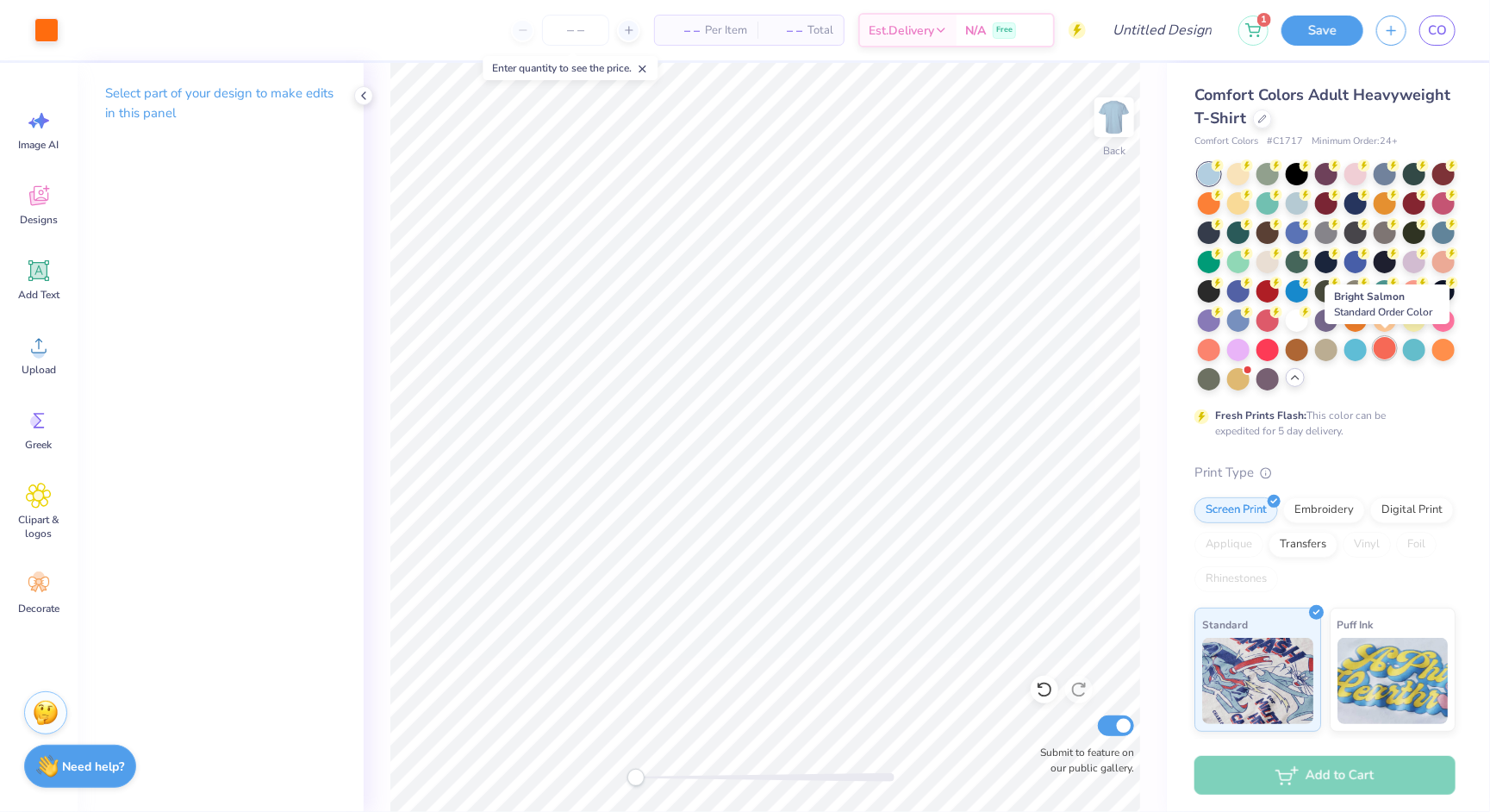
click at [1384, 343] on div at bounding box center [1385, 348] width 23 height 23
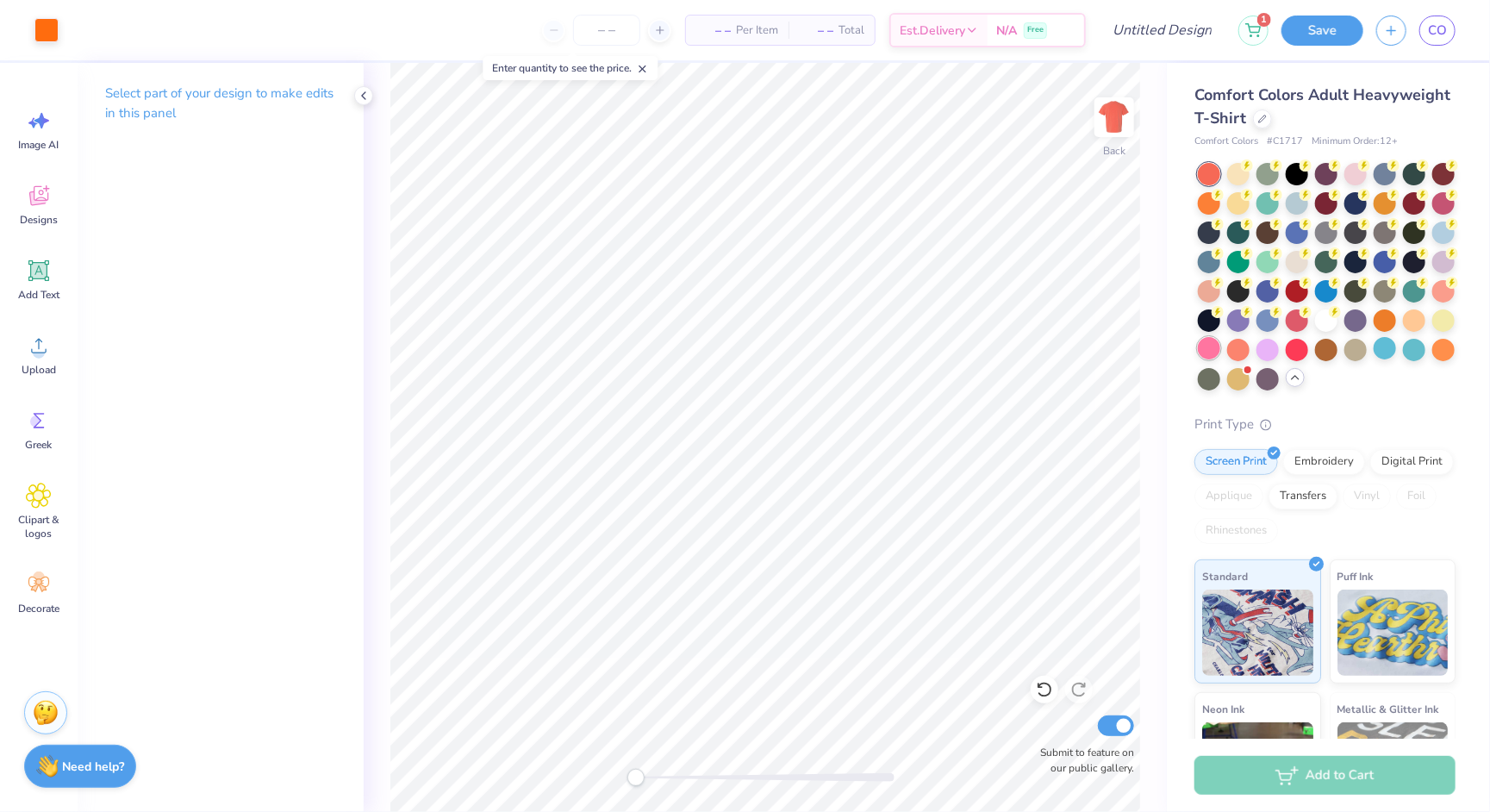
click at [1210, 343] on div at bounding box center [1209, 348] width 23 height 23
click at [1296, 254] on div at bounding box center [1297, 261] width 23 height 23
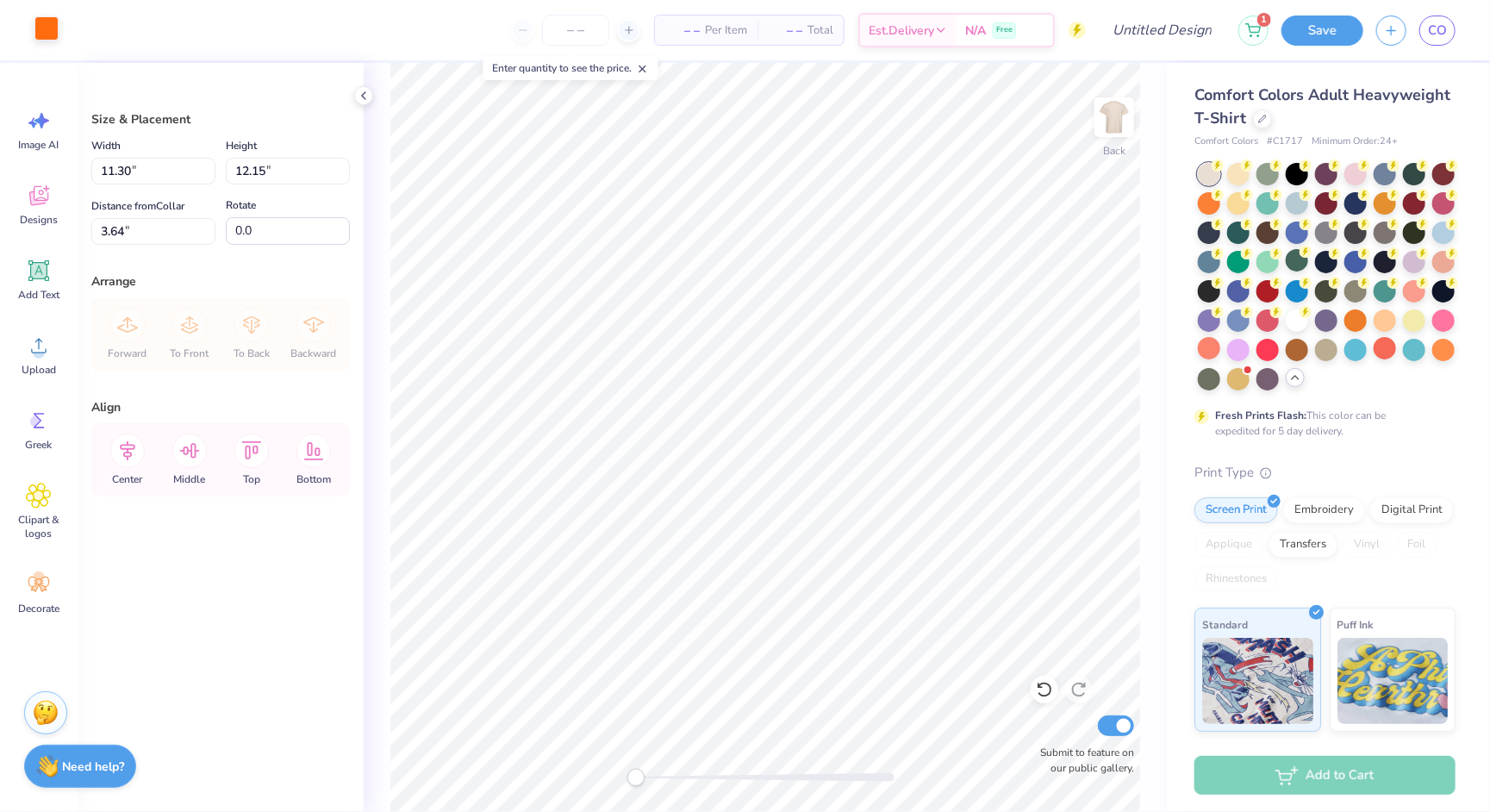
click at [47, 31] on div at bounding box center [47, 29] width 24 height 24
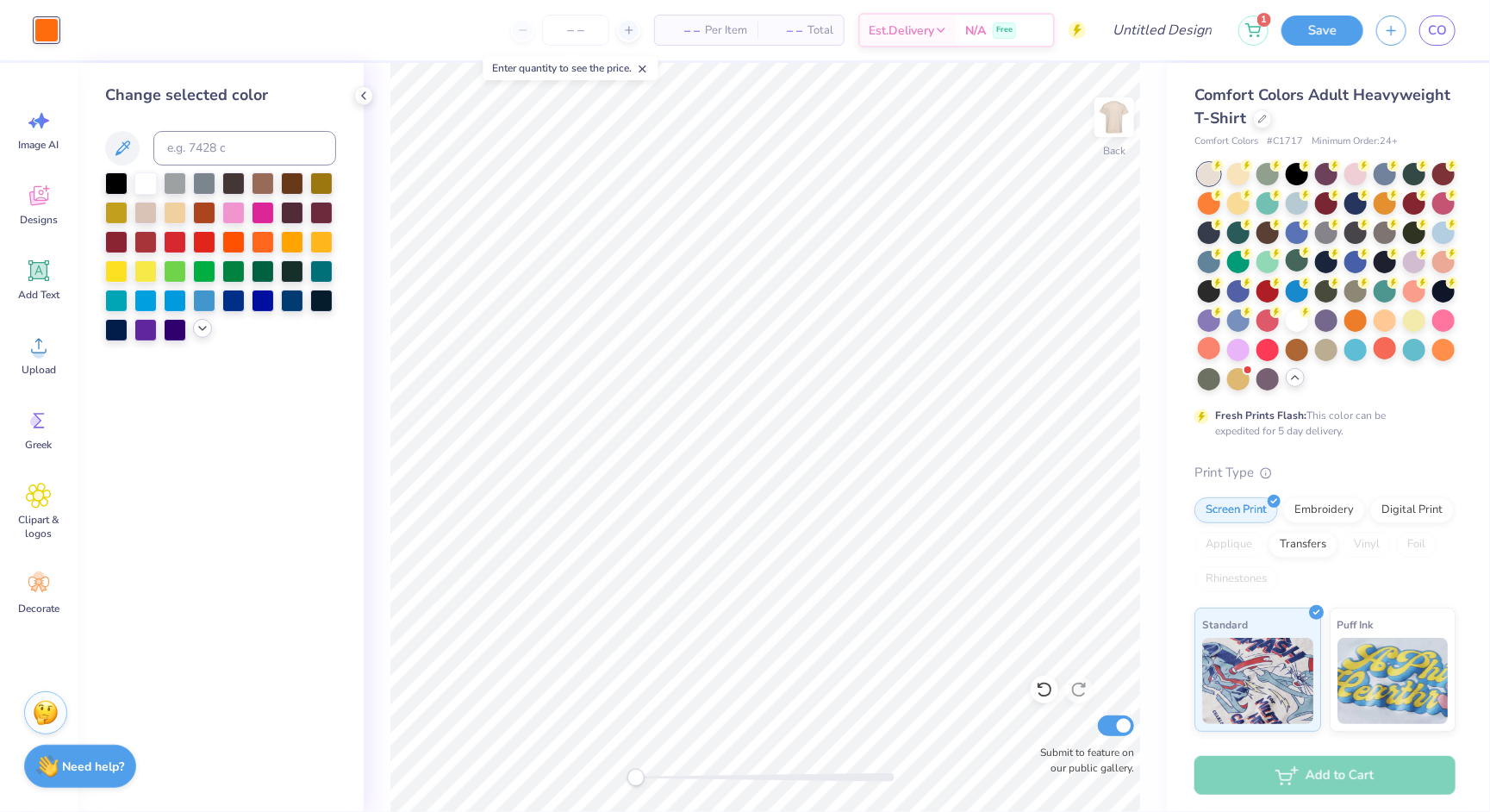
click at [195, 329] on icon at bounding box center [202, 329] width 14 height 14
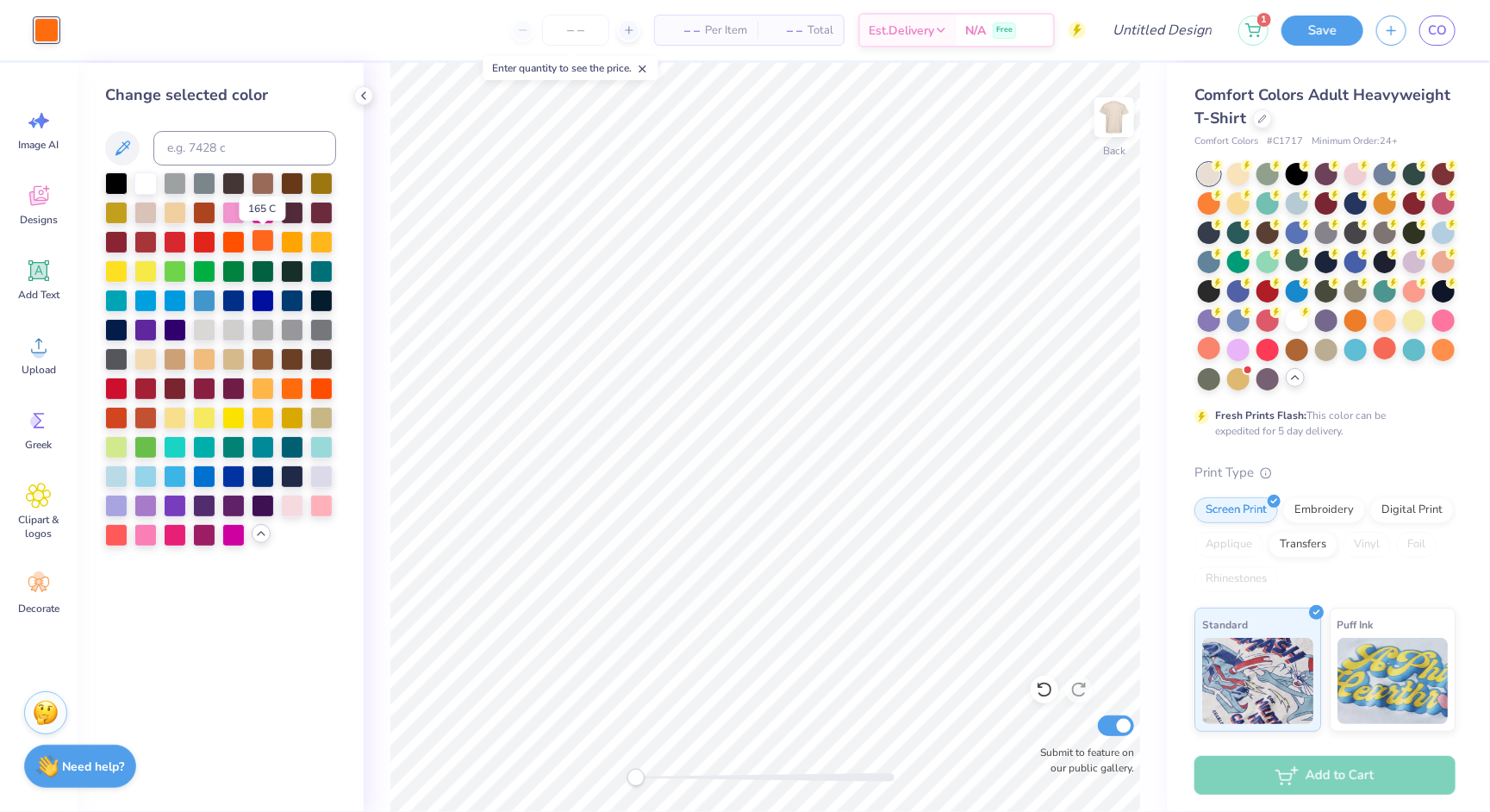
click at [255, 242] on div at bounding box center [263, 241] width 23 height 23
click at [291, 246] on div at bounding box center [292, 241] width 23 height 23
click at [180, 300] on div at bounding box center [175, 299] width 23 height 23
click at [206, 300] on div at bounding box center [204, 299] width 23 height 23
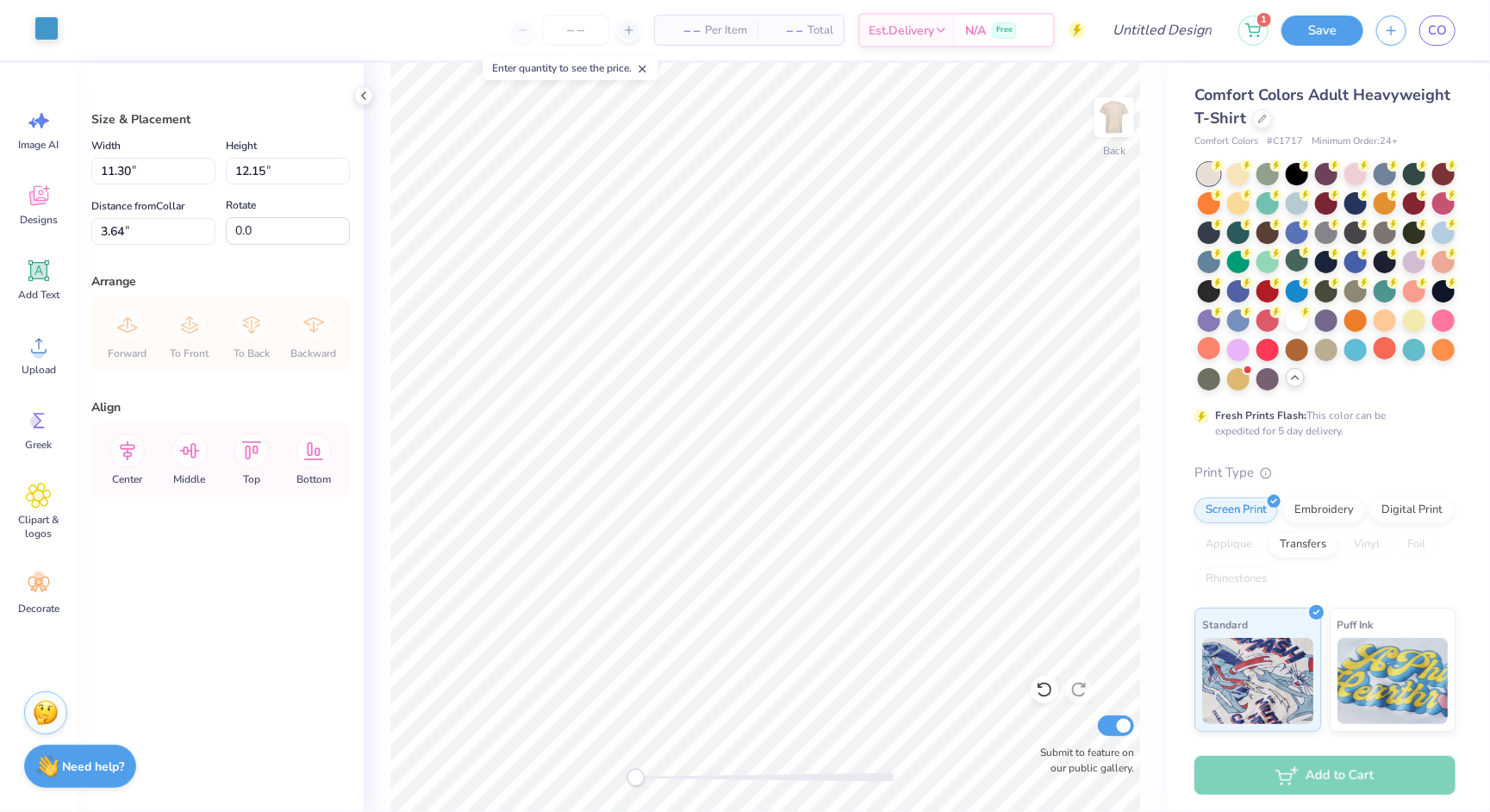
click at [46, 38] on div at bounding box center [47, 29] width 24 height 24
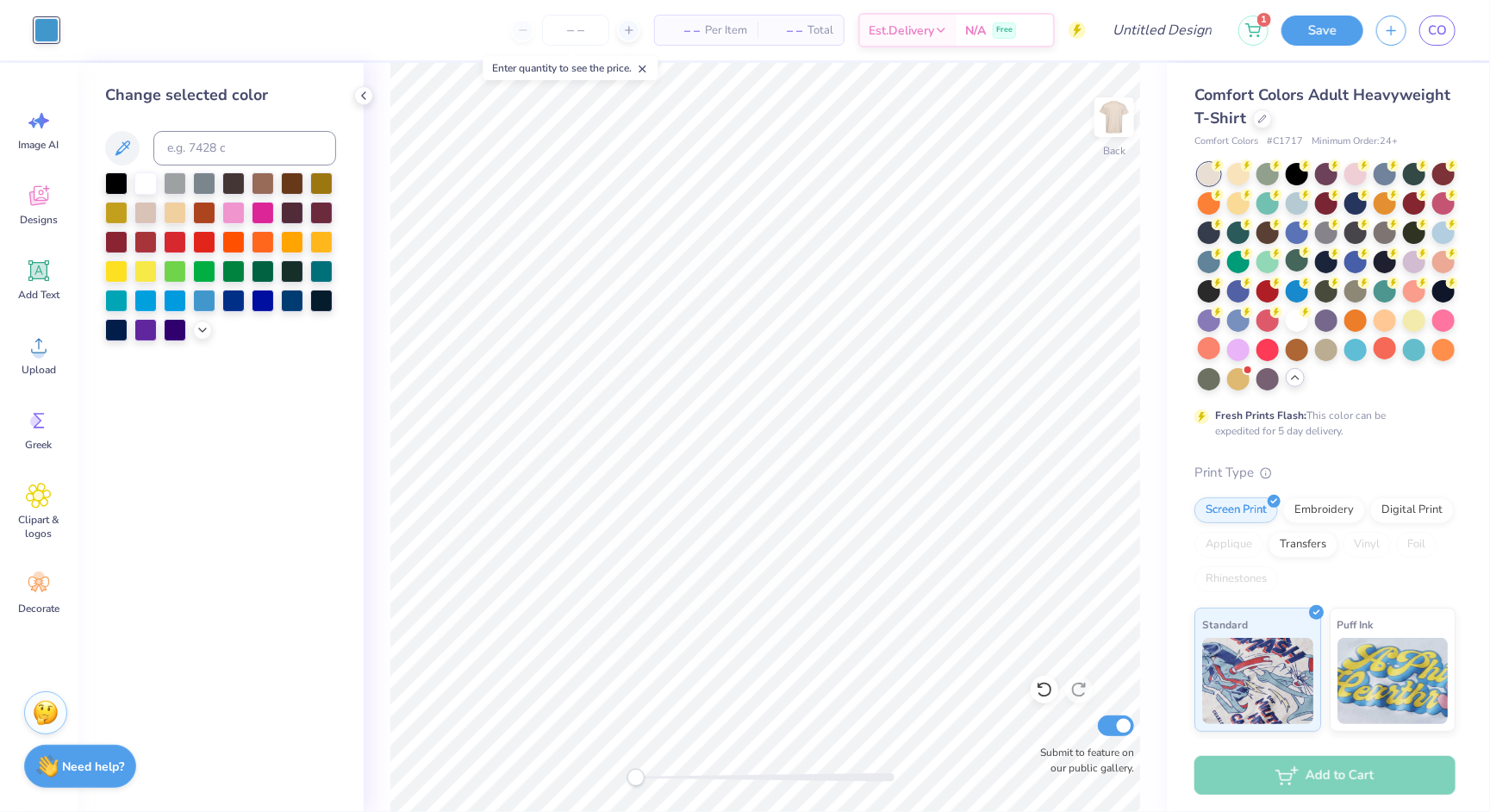
click at [192, 328] on div at bounding box center [221, 257] width 231 height 169
click at [199, 331] on icon at bounding box center [202, 329] width 14 height 14
